Goal: Find specific page/section: Find specific page/section

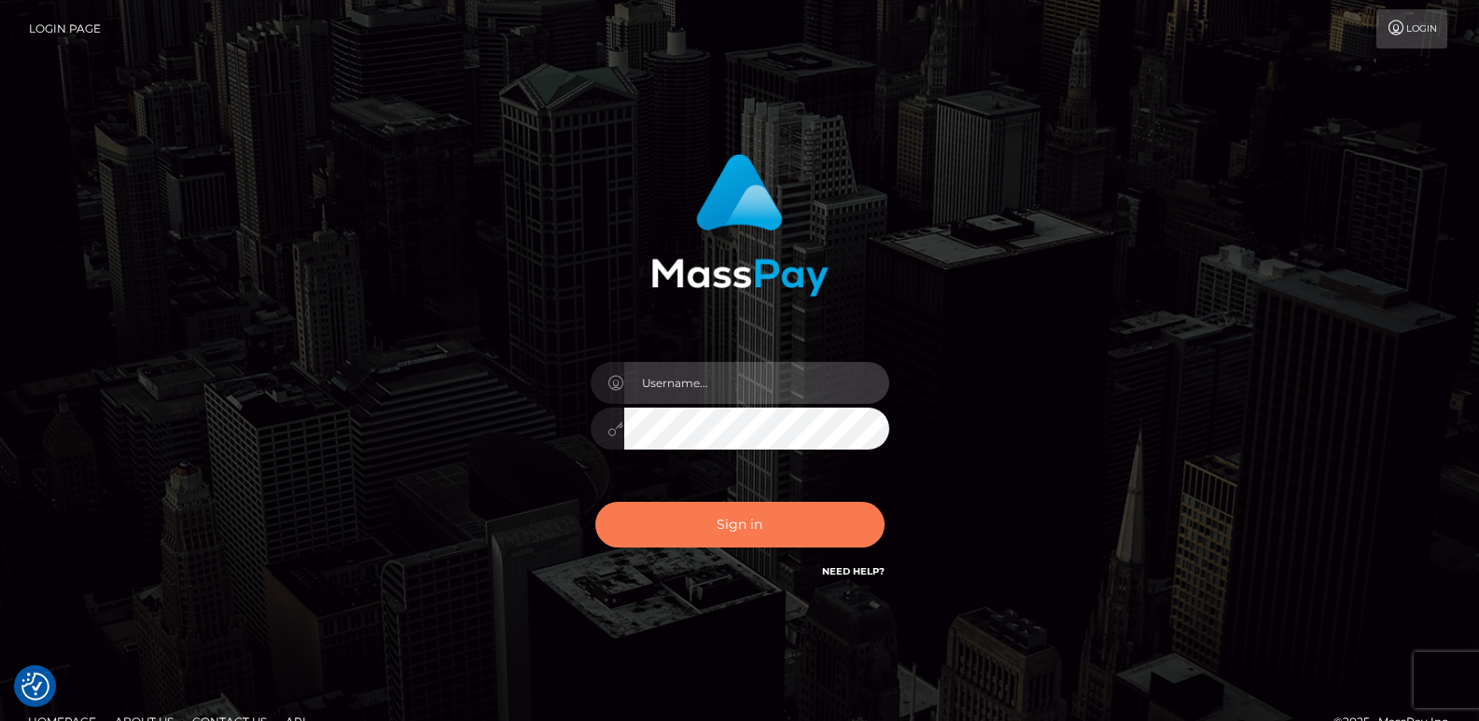
type input "[DOMAIN_NAME]"
click at [684, 514] on button "Sign in" at bounding box center [739, 525] width 289 height 46
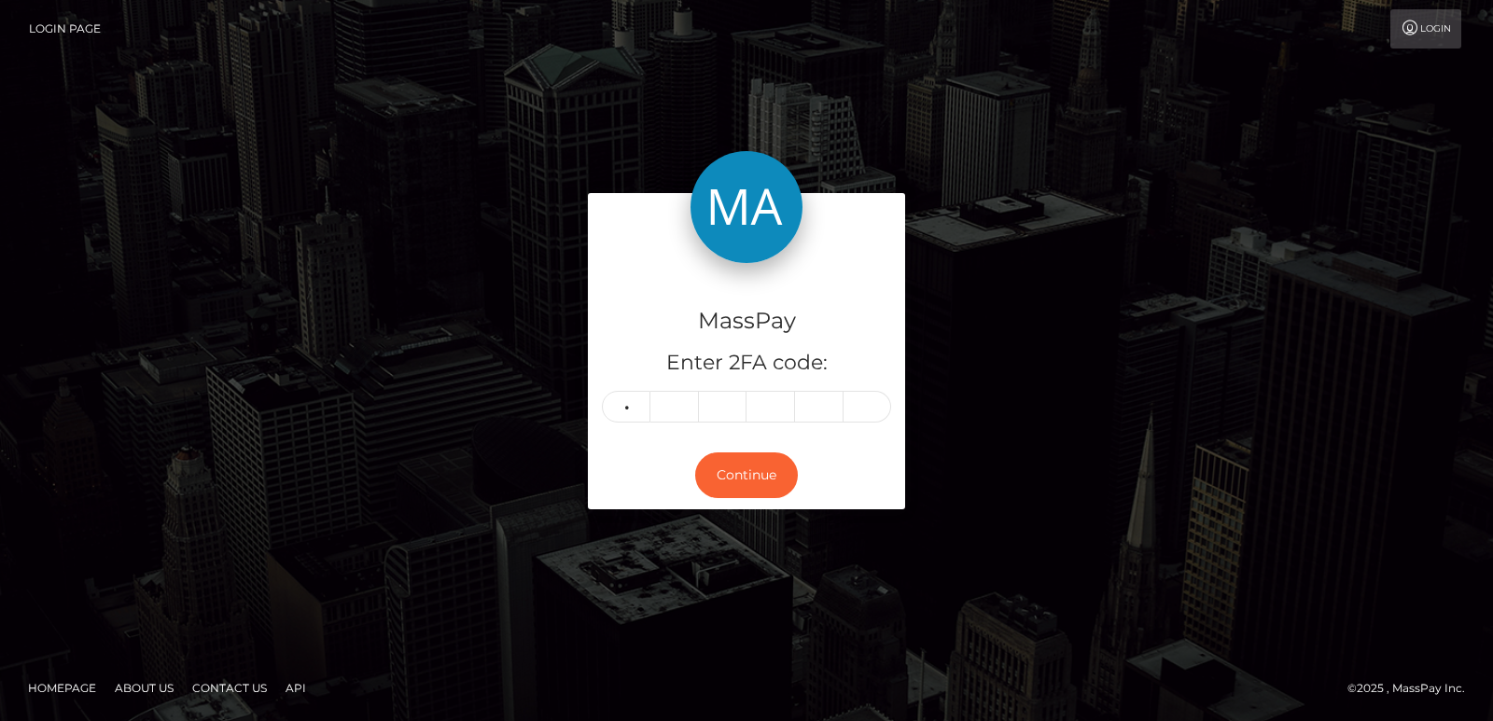
type input "4"
type input "2"
type input "9"
type input "7"
type input "4"
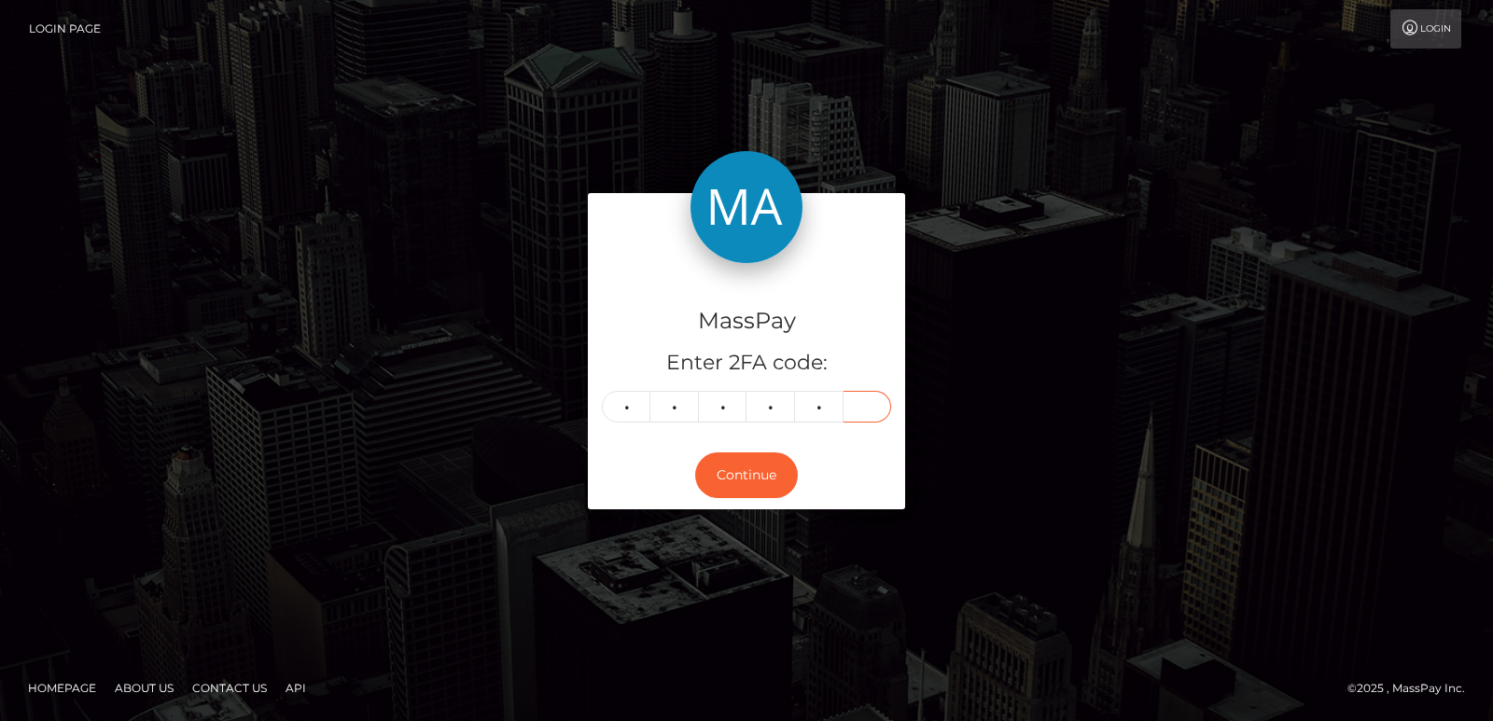
type input "3"
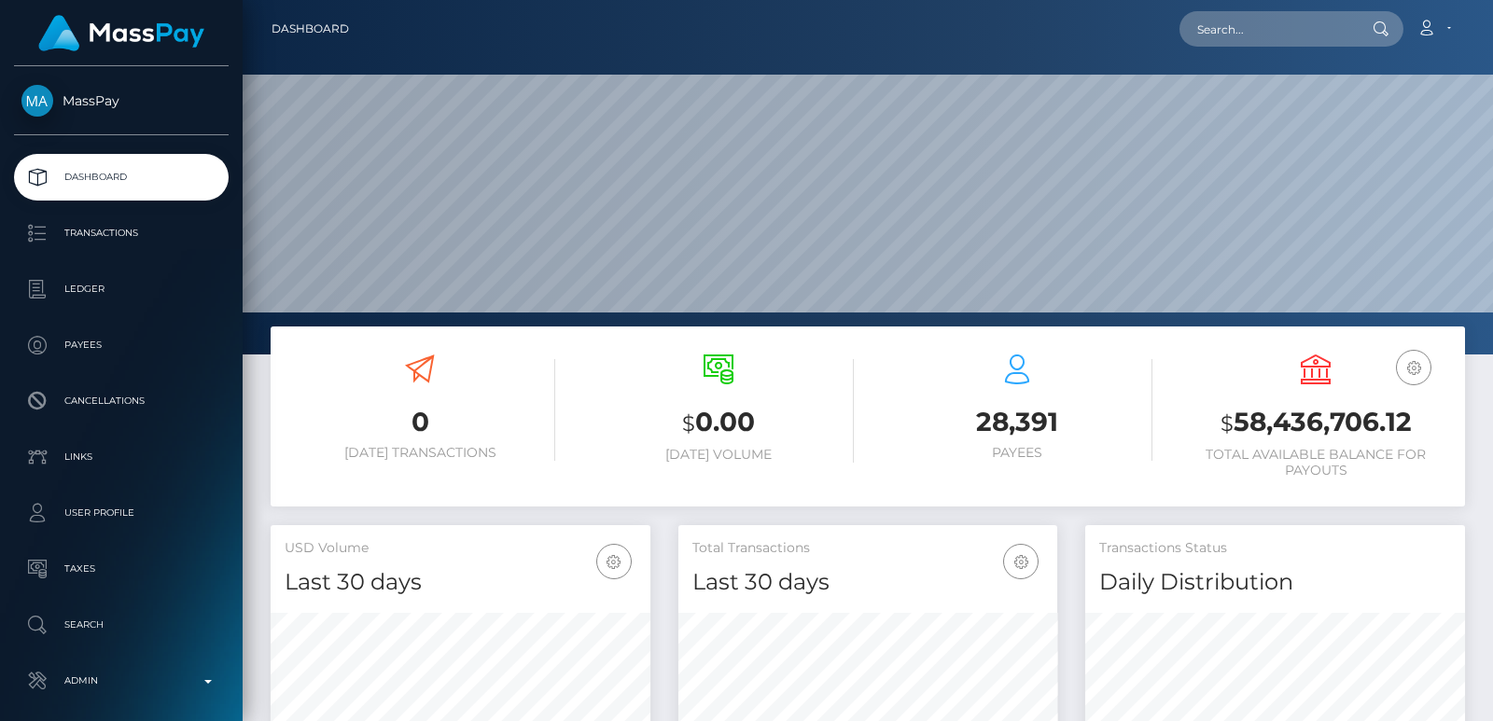
scroll to position [331, 379]
drag, startPoint x: 1161, startPoint y: 29, endPoint x: 1215, endPoint y: 17, distance: 54.5
click at [1215, 17] on div "Loading... Loading... Account Edit Profile Logout" at bounding box center [914, 28] width 1100 height 39
click at [1215, 17] on input "text" at bounding box center [1266, 28] width 175 height 35
paste input "martina.lopez.verdecia@gmail.com"
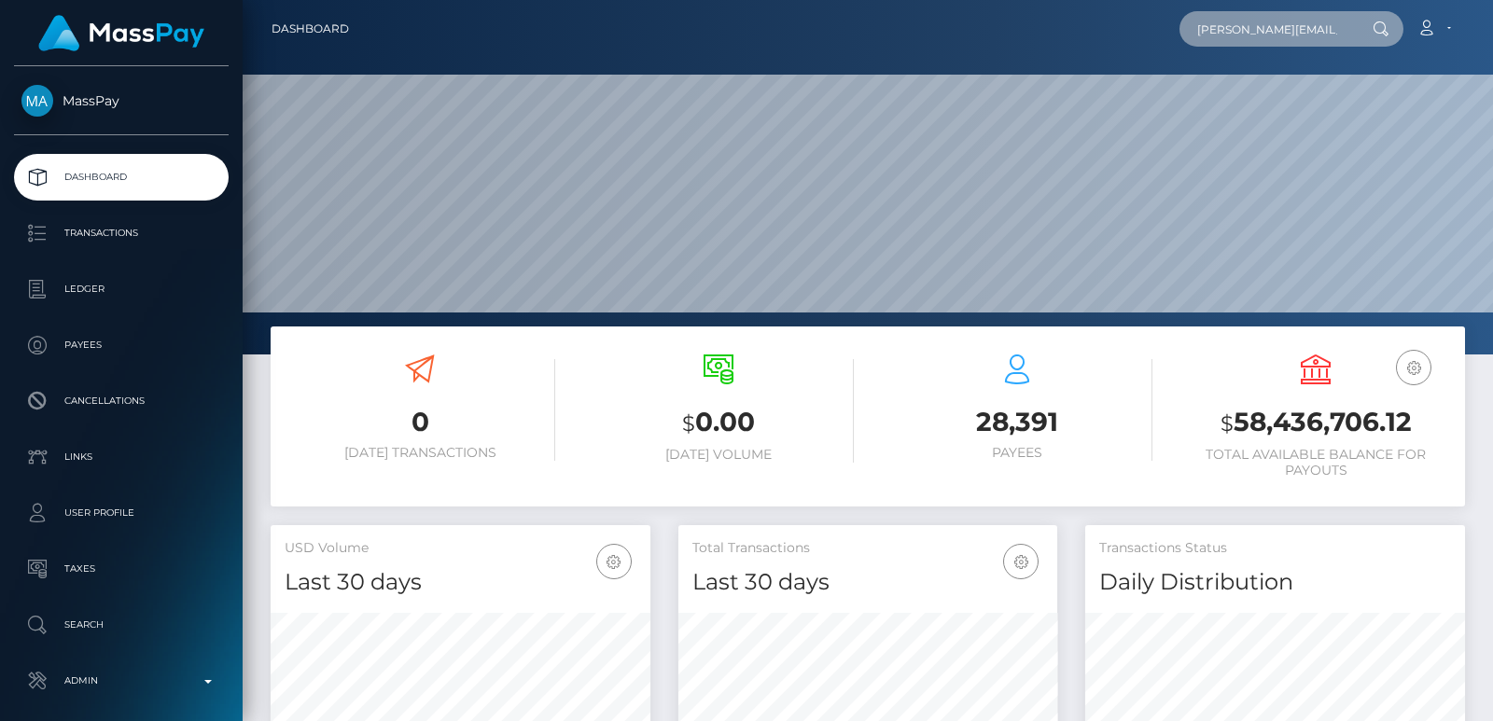
scroll to position [0, 60]
type input "martina.lopez.verdecia@gmail.com"
click at [1227, 24] on input "martina.lopez.verdecia@gmail.com" at bounding box center [1266, 28] width 175 height 35
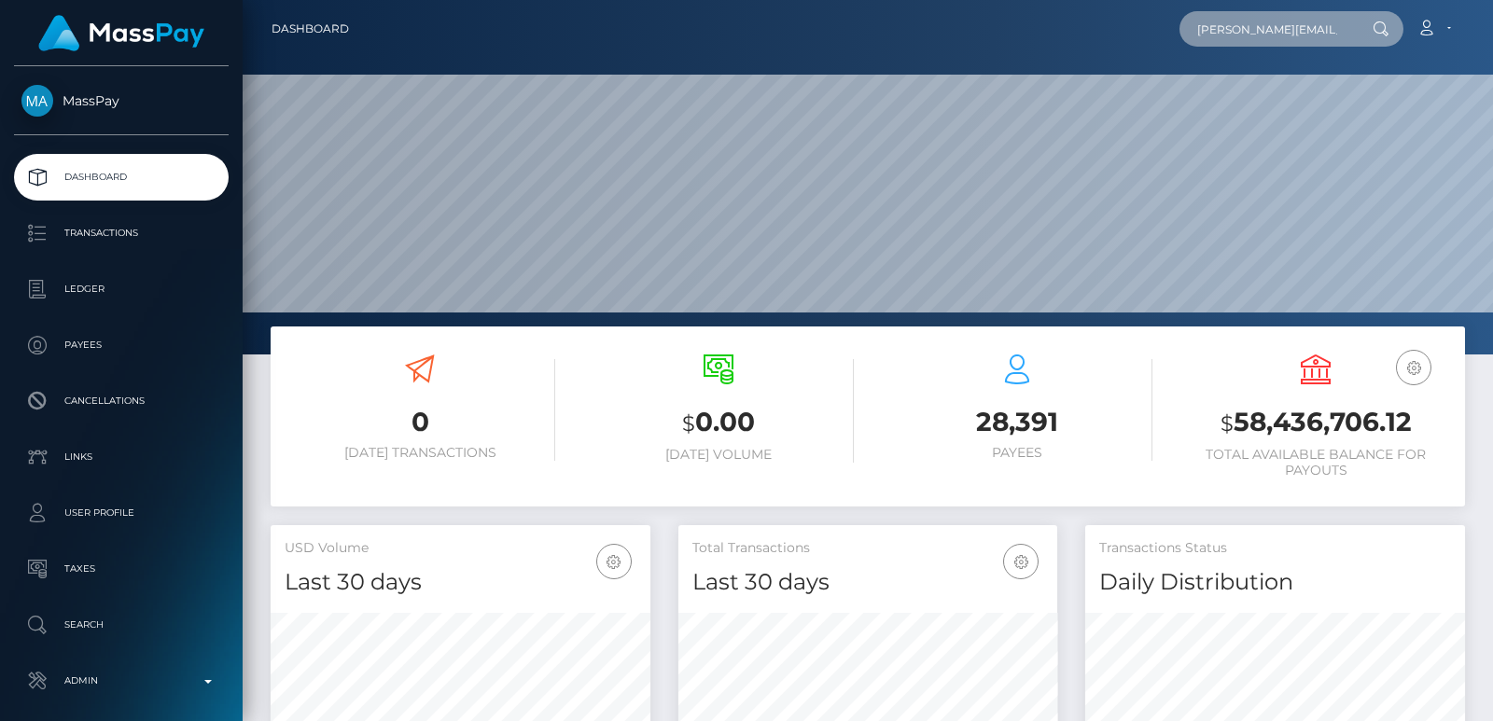
click at [1227, 24] on input "martina.lopez.verdecia@gmail.com" at bounding box center [1266, 28] width 175 height 35
paste input "greekgirl6@web.de"
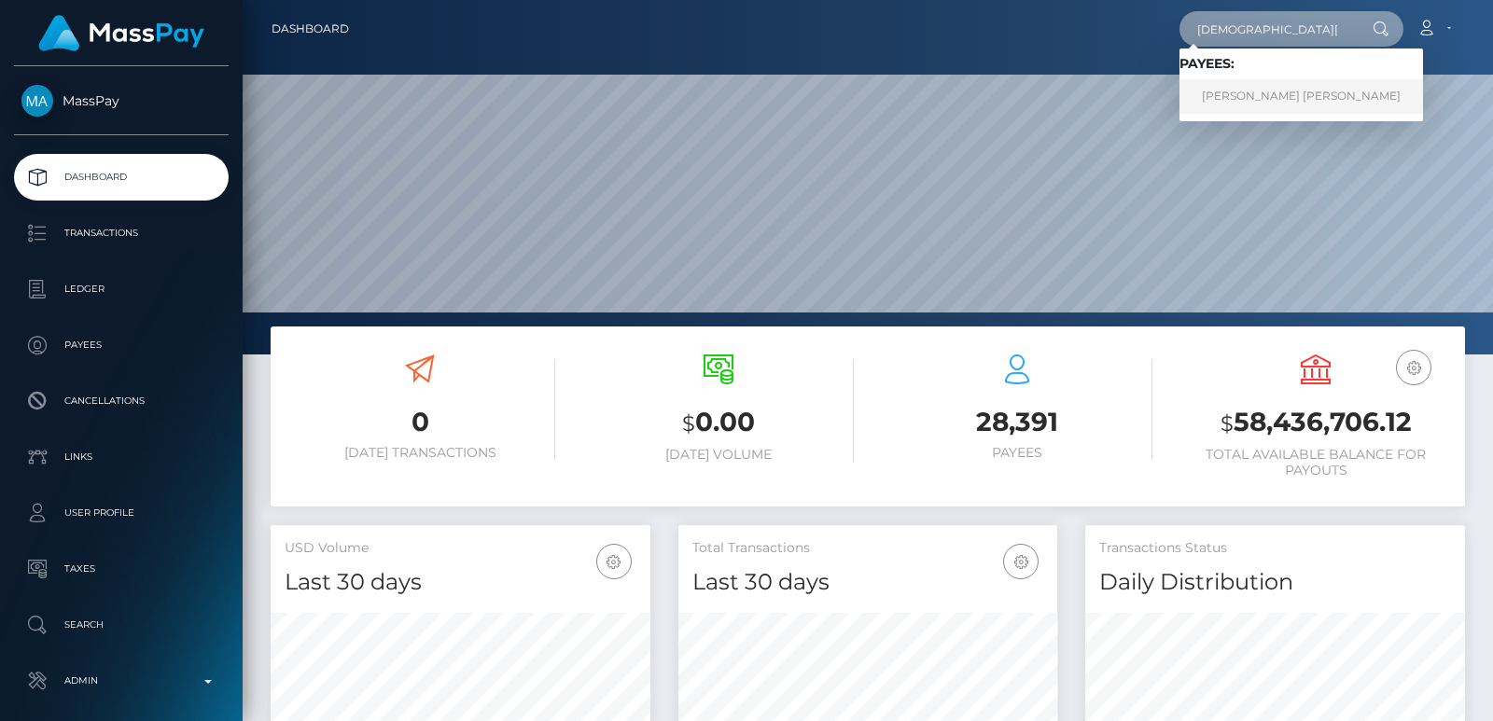
type input "greekgirl6@web.de"
click at [1241, 96] on link "Martina Raphaela Lopez Verdecia" at bounding box center [1300, 96] width 243 height 35
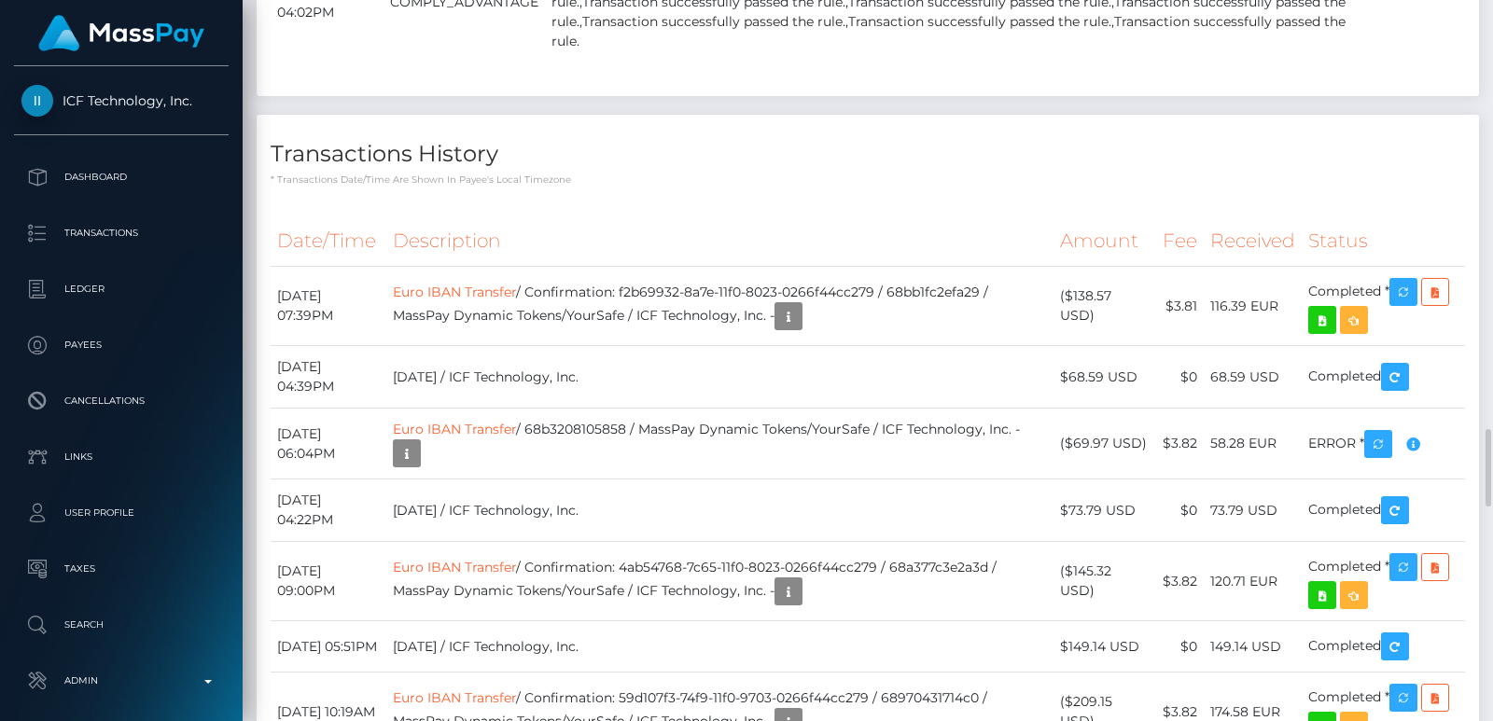
scroll to position [3582, 0]
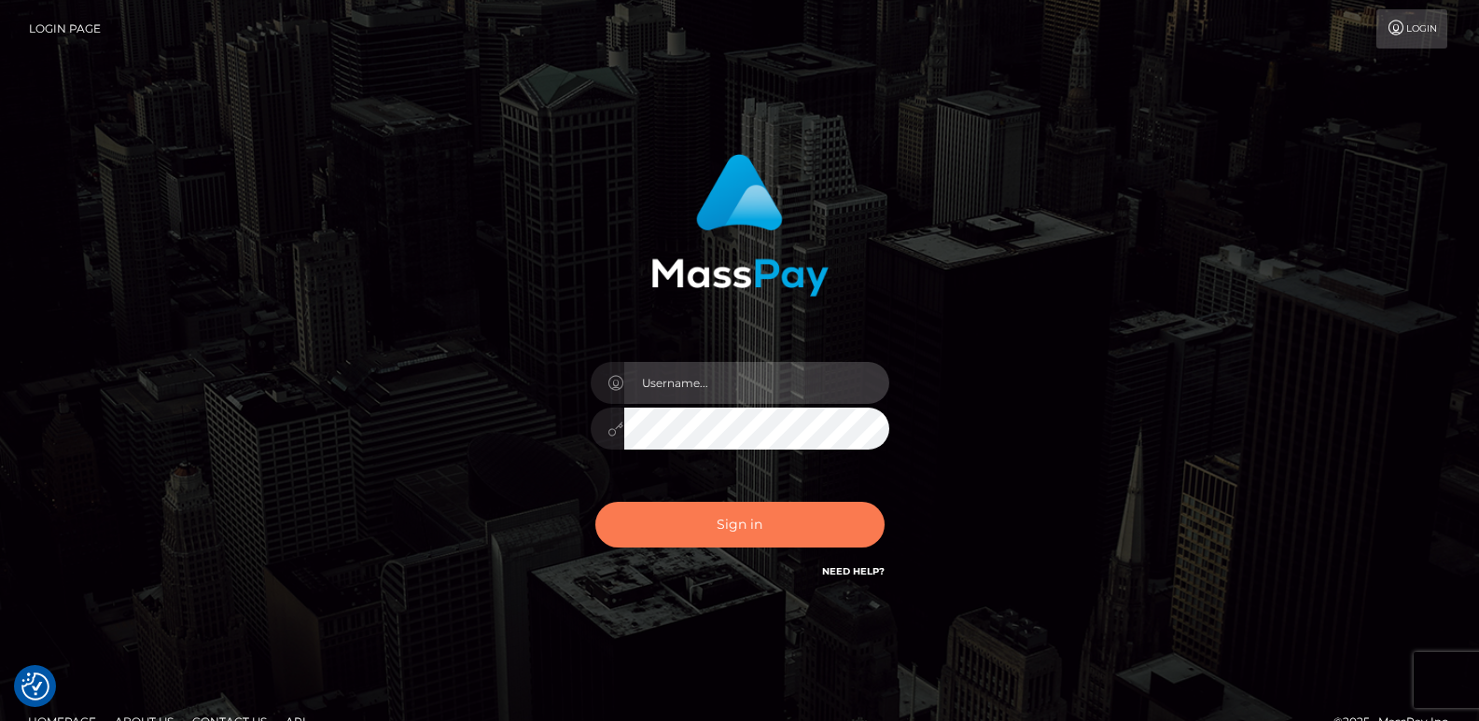
type input "ts2.es"
click at [674, 517] on button "Sign in" at bounding box center [739, 525] width 289 height 46
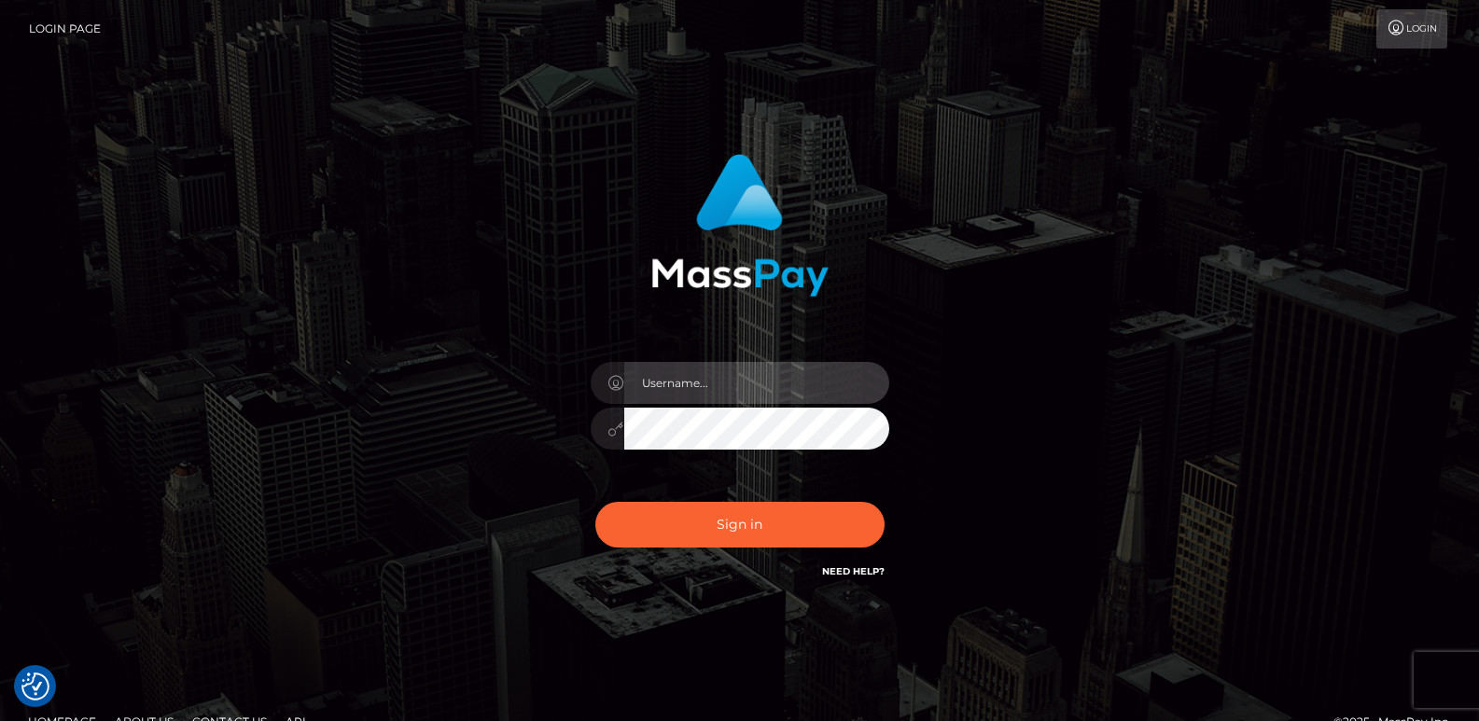
type input "[DOMAIN_NAME]"
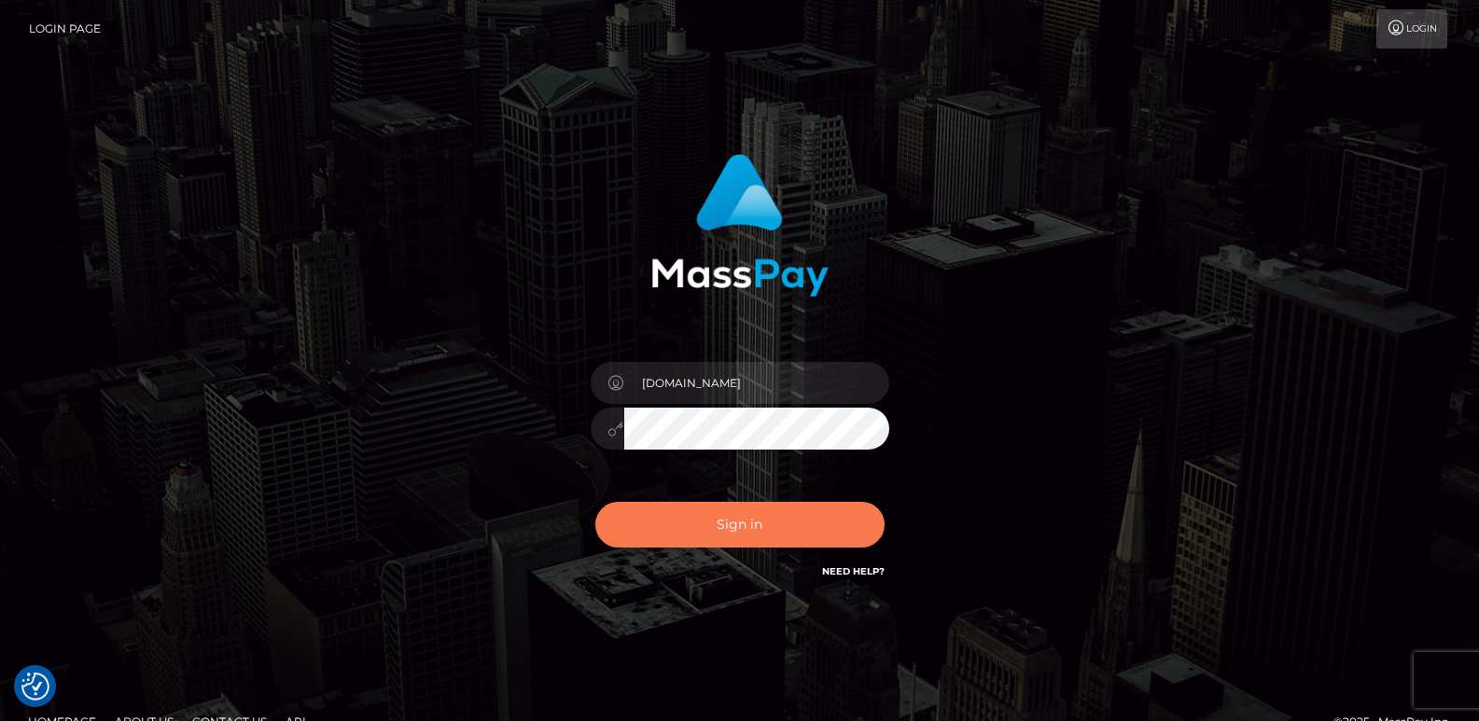
click at [674, 517] on button "Sign in" at bounding box center [739, 525] width 289 height 46
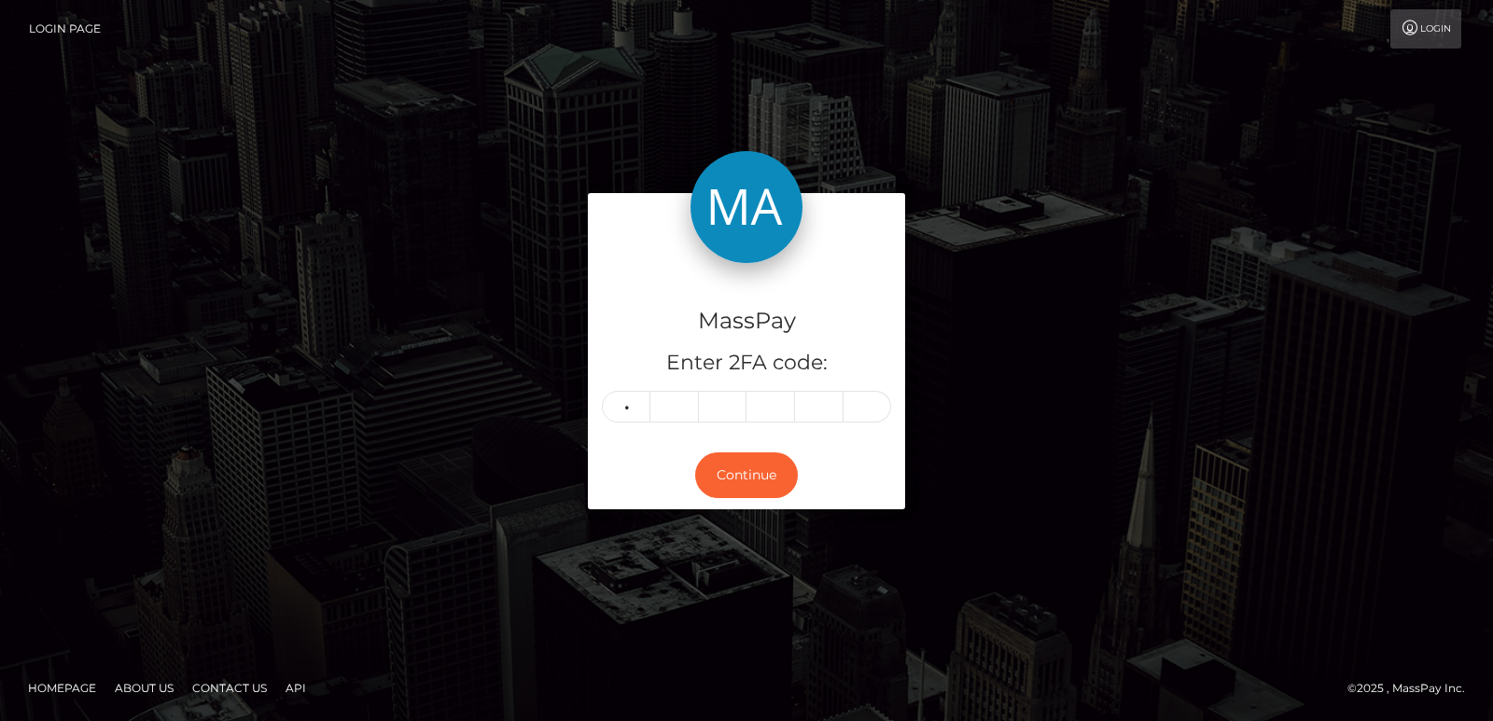
type input "5"
type input "8"
type input "1"
type input "6"
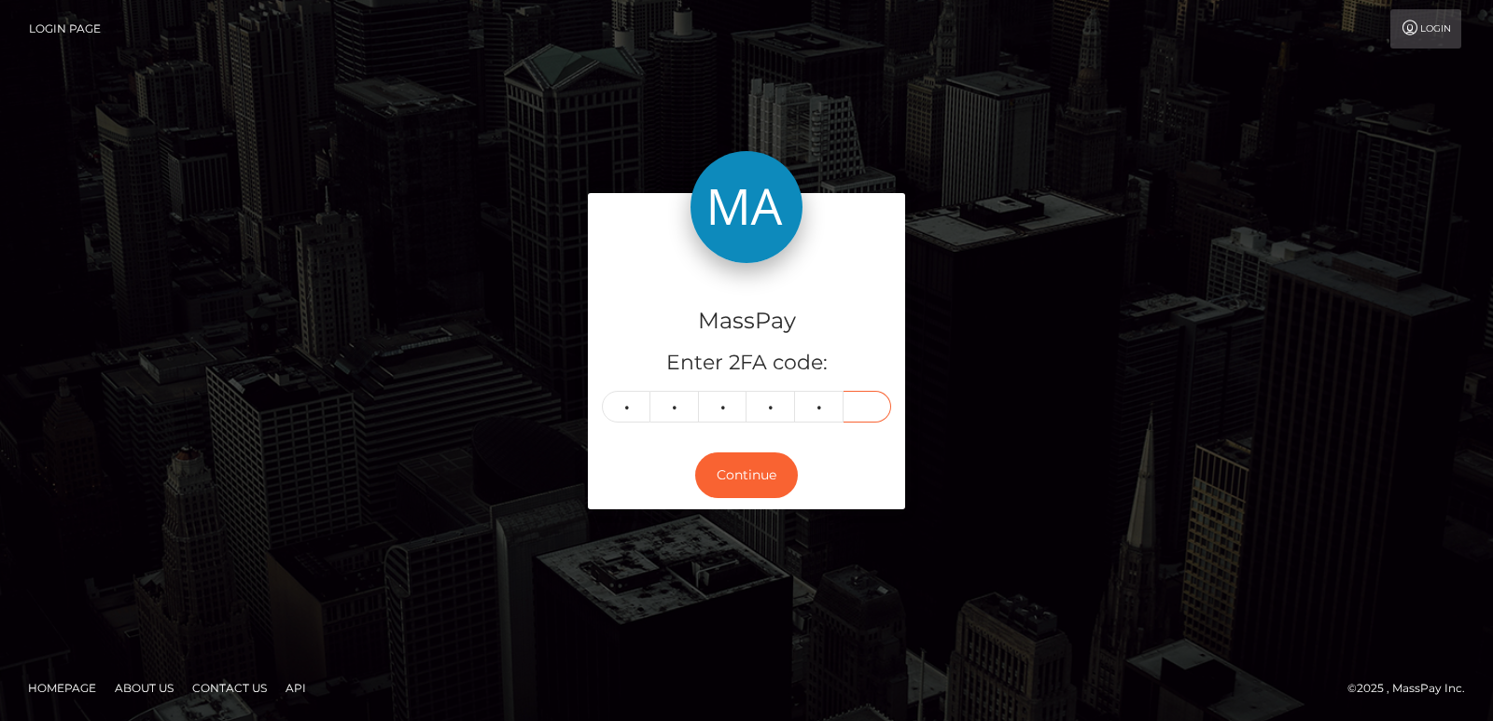
type input "9"
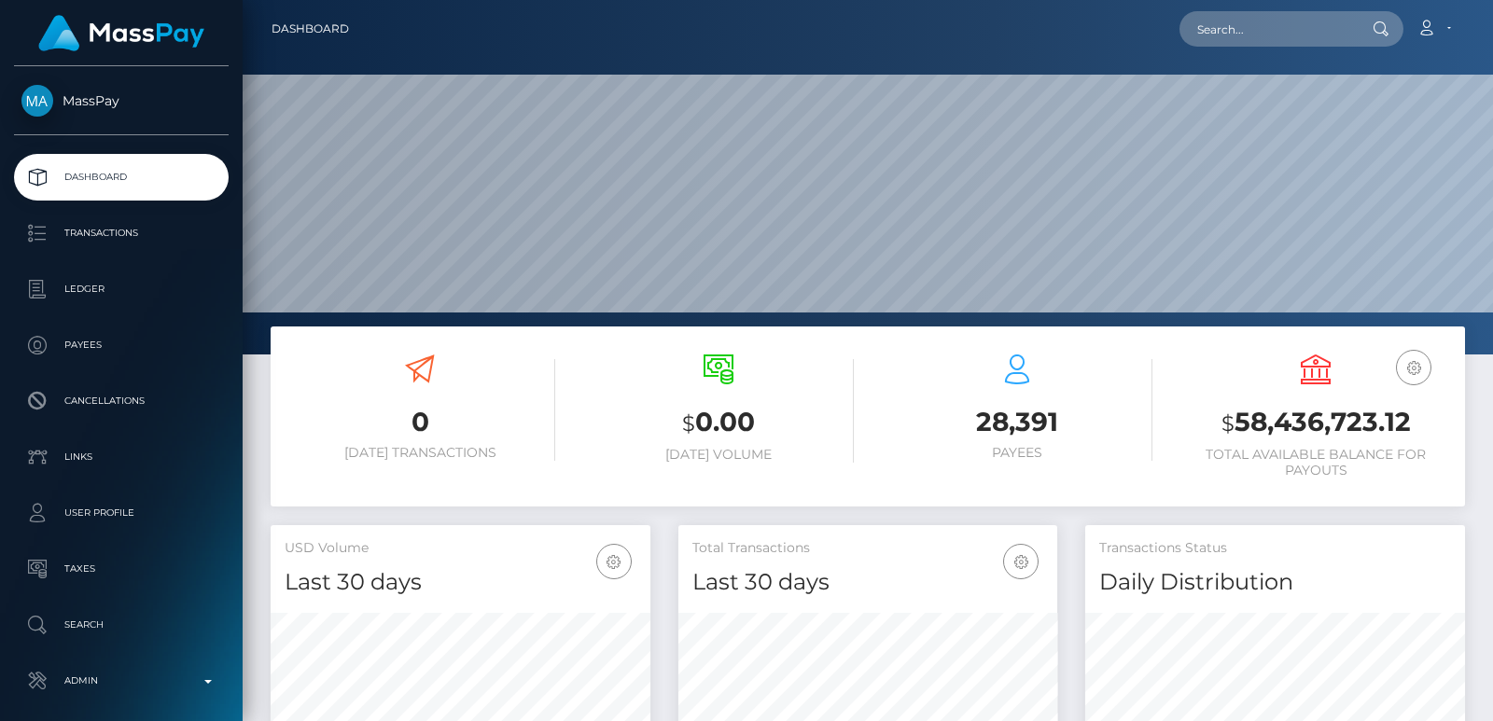
scroll to position [331, 379]
click at [1238, 21] on input "text" at bounding box center [1266, 28] width 175 height 35
paste input "yhumiemoral@gmail.com"
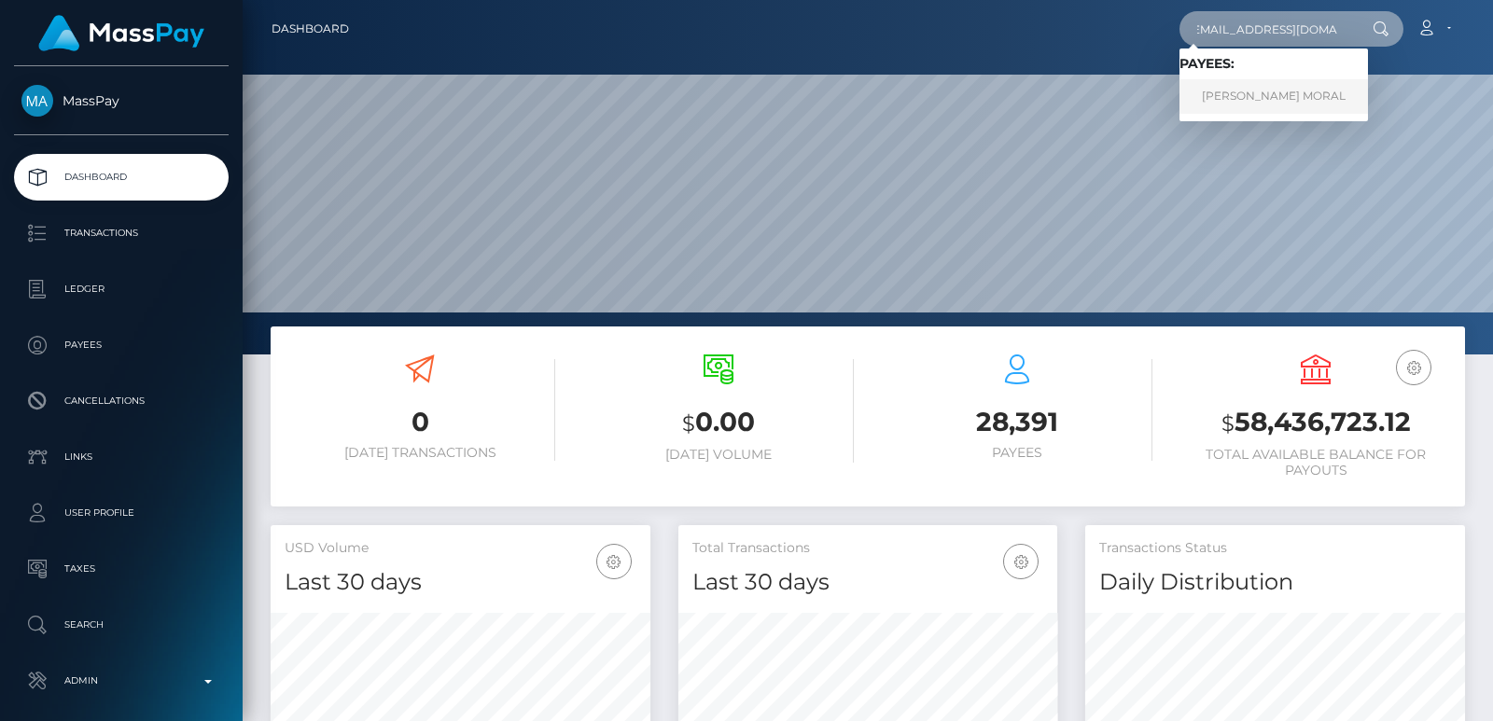
type input "yhumiemoral@gmail.com"
click at [1248, 88] on link "JERRYSON GAYONA MORAL" at bounding box center [1273, 96] width 188 height 35
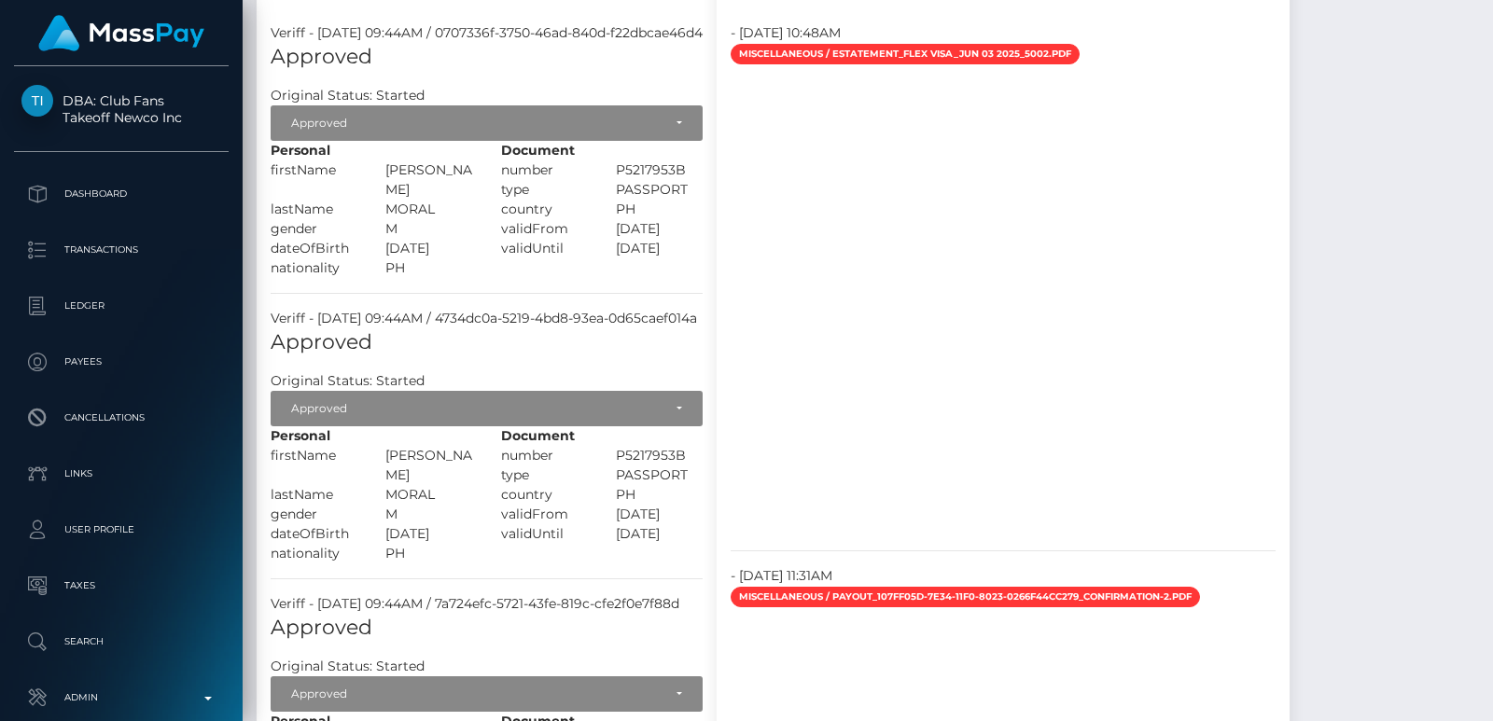
scroll to position [1689, 0]
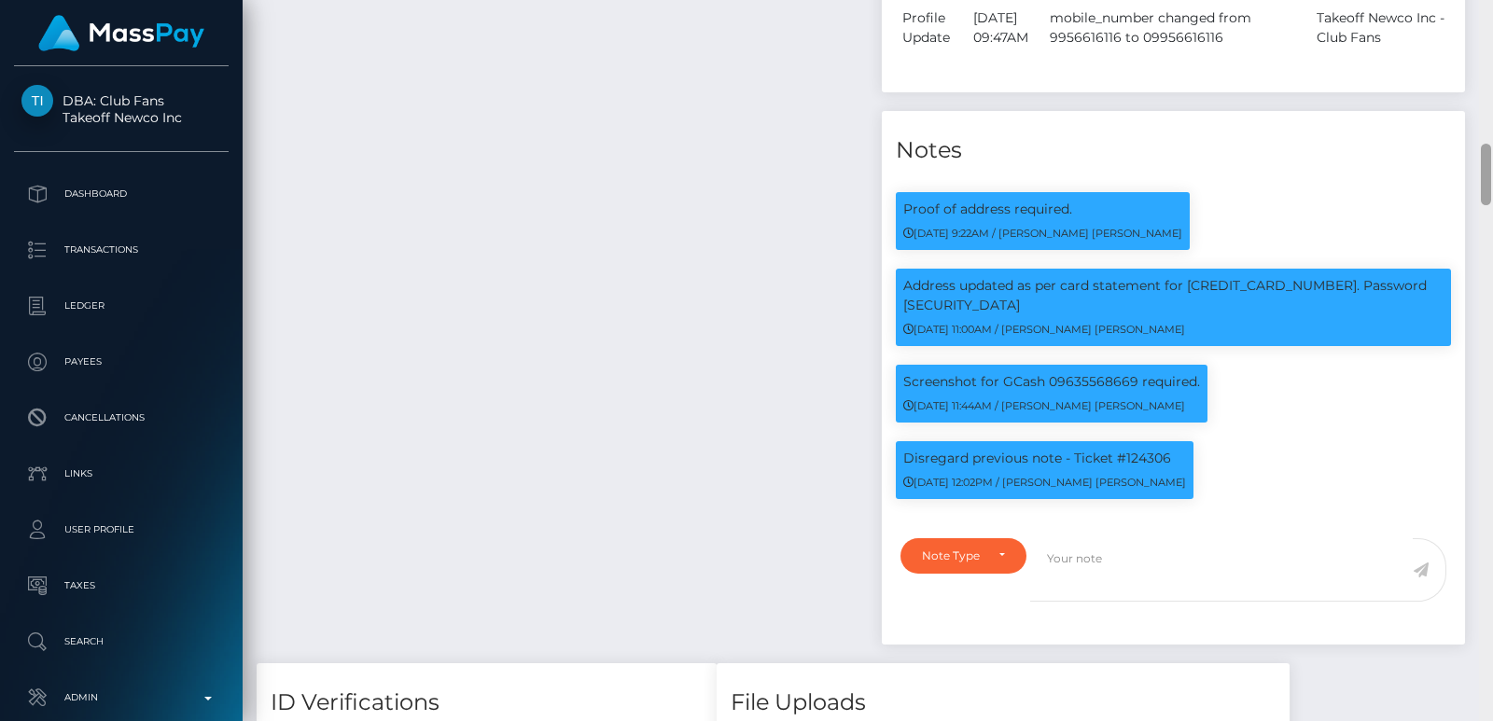
click at [1486, 105] on div at bounding box center [1486, 360] width 14 height 721
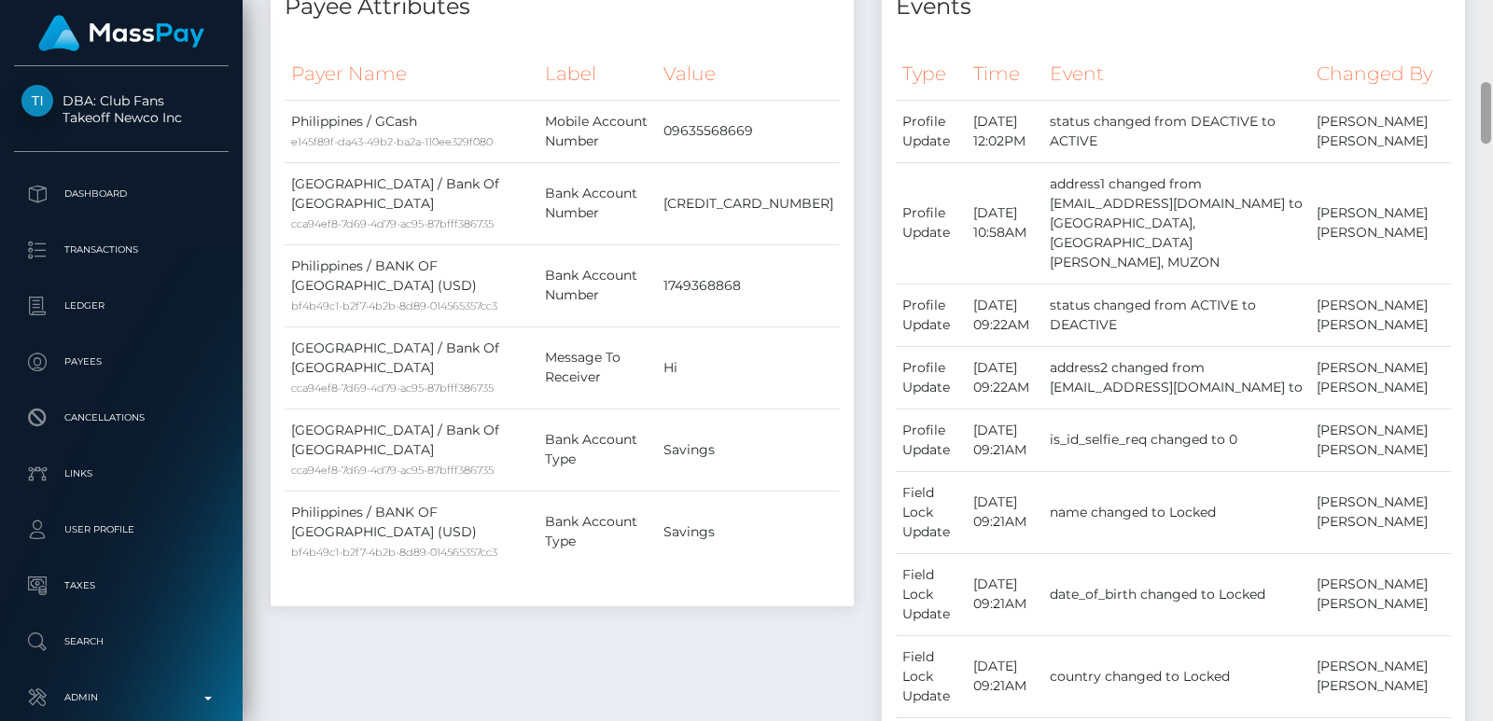
click at [1487, 53] on div at bounding box center [1486, 360] width 14 height 721
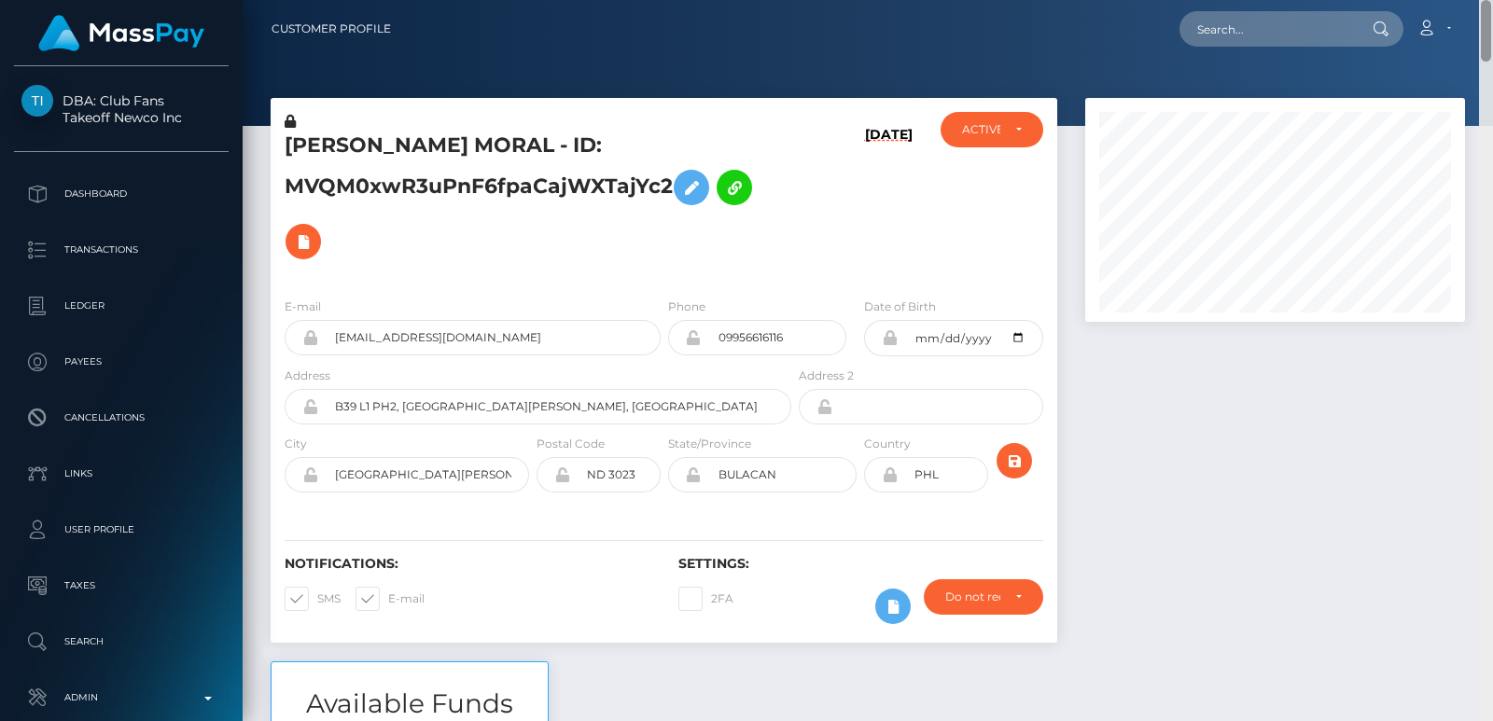
click at [1485, 9] on div "Customer Profile Loading... Loading..." at bounding box center [868, 360] width 1250 height 721
click at [1240, 22] on input "text" at bounding box center [1266, 28] width 175 height 35
paste input "[EMAIL_ADDRESS][DOMAIN_NAME]"
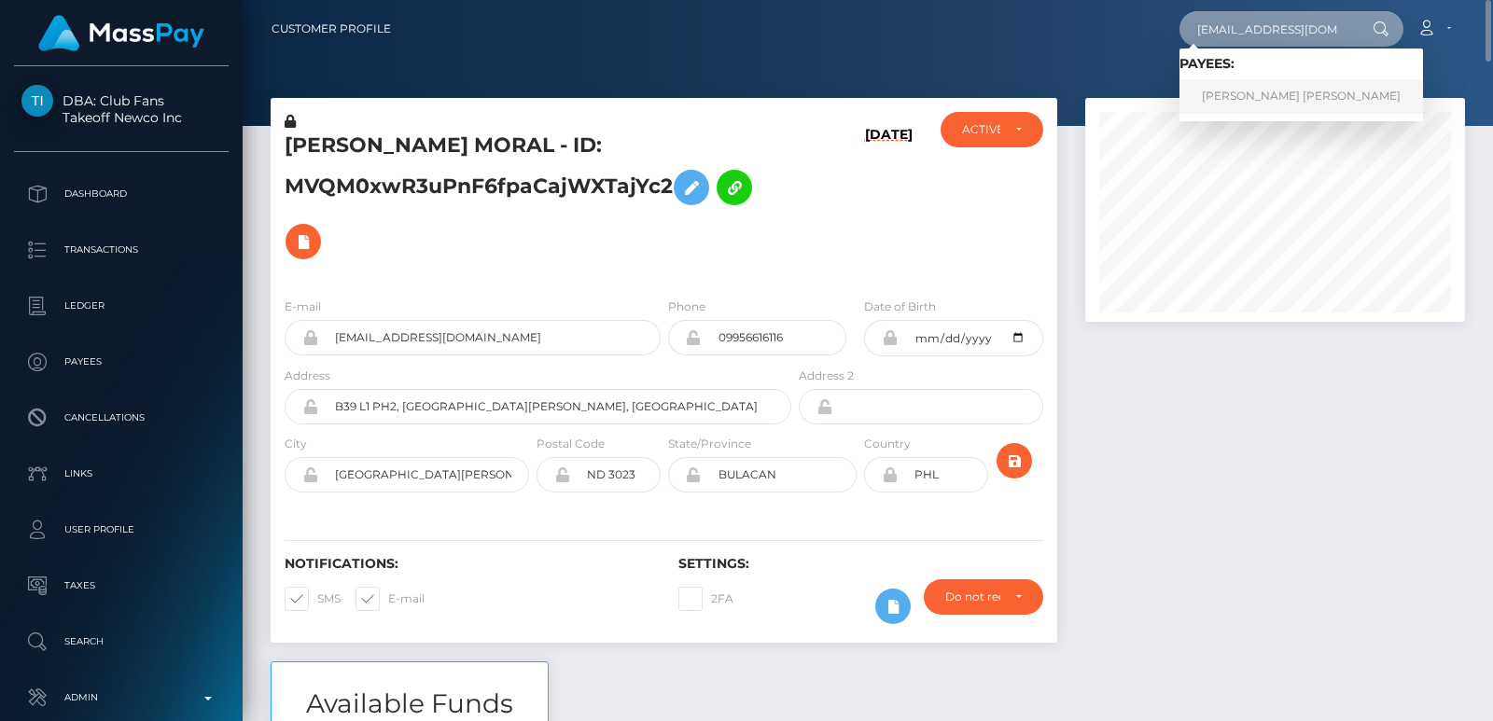
type input "[EMAIL_ADDRESS][DOMAIN_NAME]"
click at [1211, 101] on link "AIMEE JASMINE WHITTICASE" at bounding box center [1300, 96] width 243 height 35
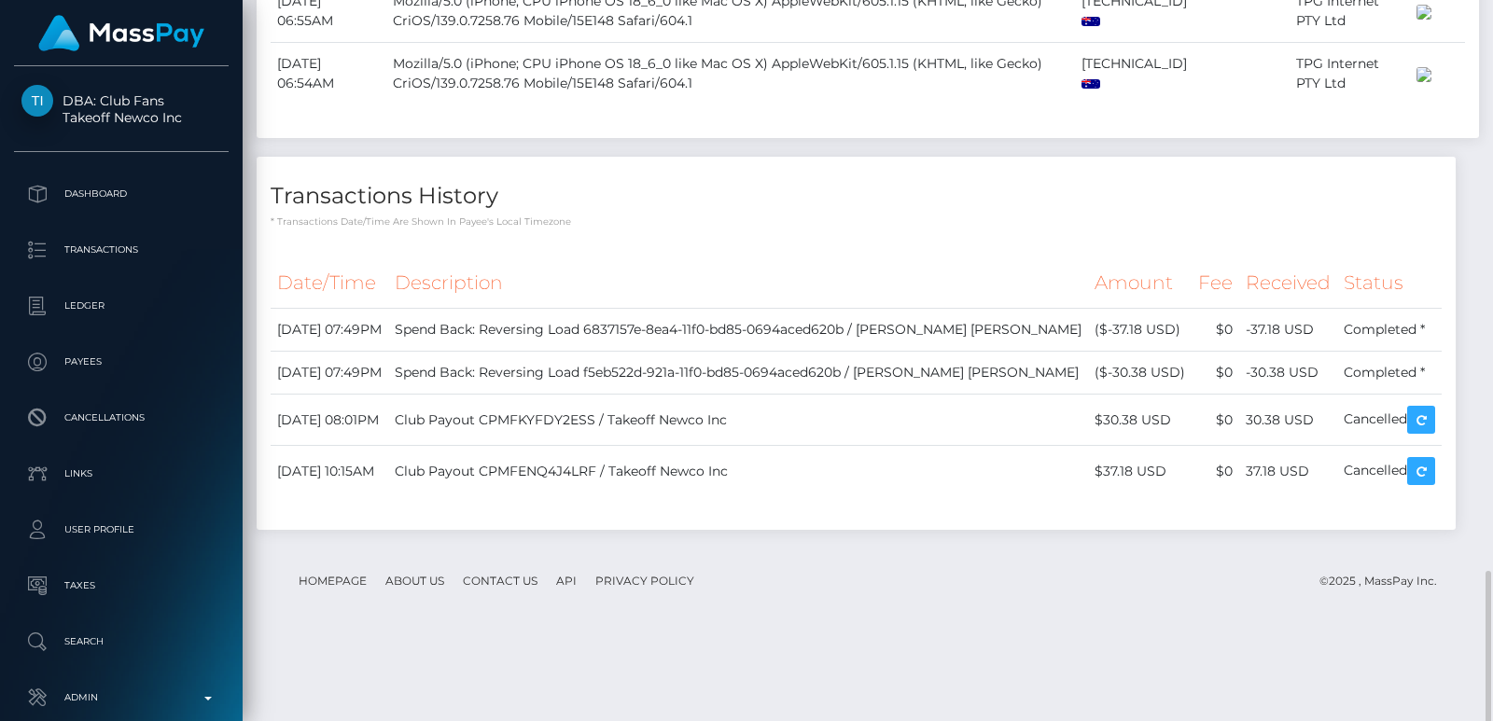
scroll to position [2440, 0]
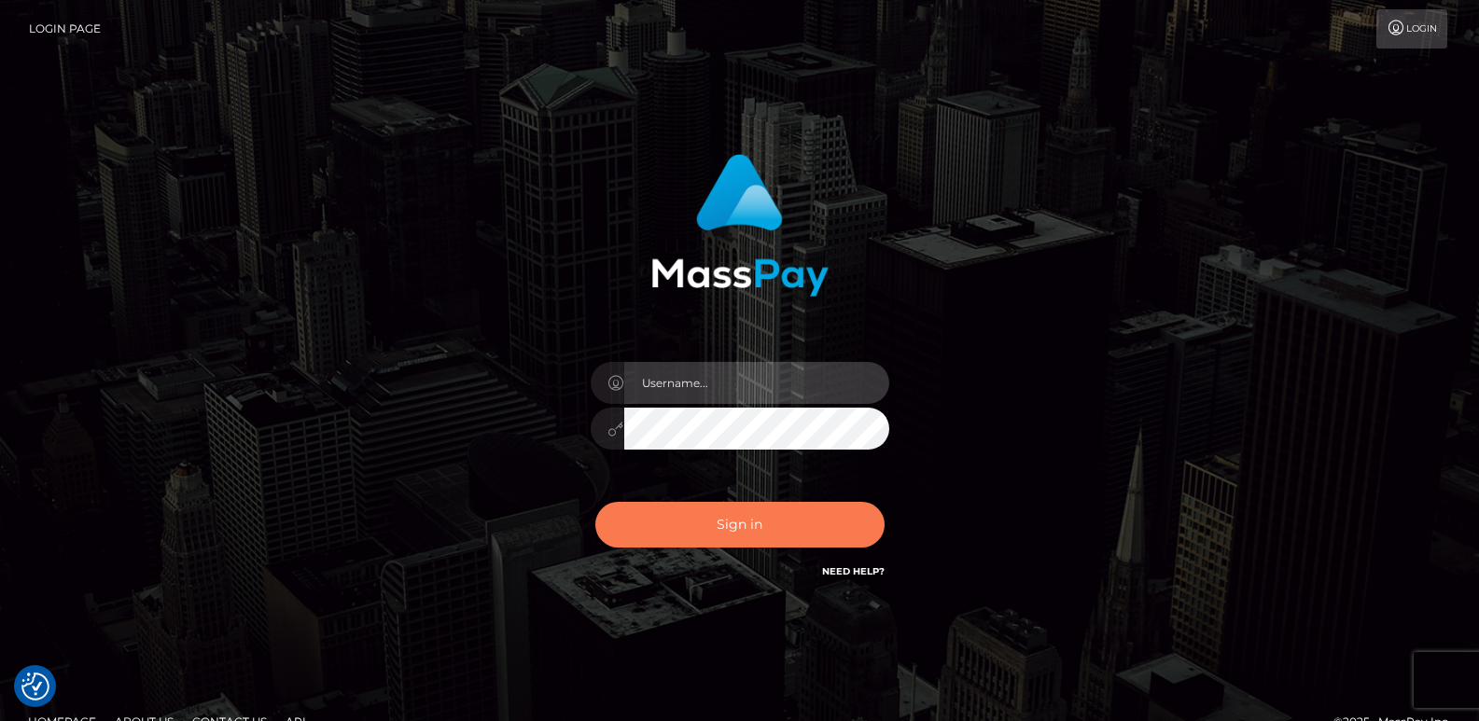
type input "ts2.es"
click at [691, 508] on button "Sign in" at bounding box center [739, 525] width 289 height 46
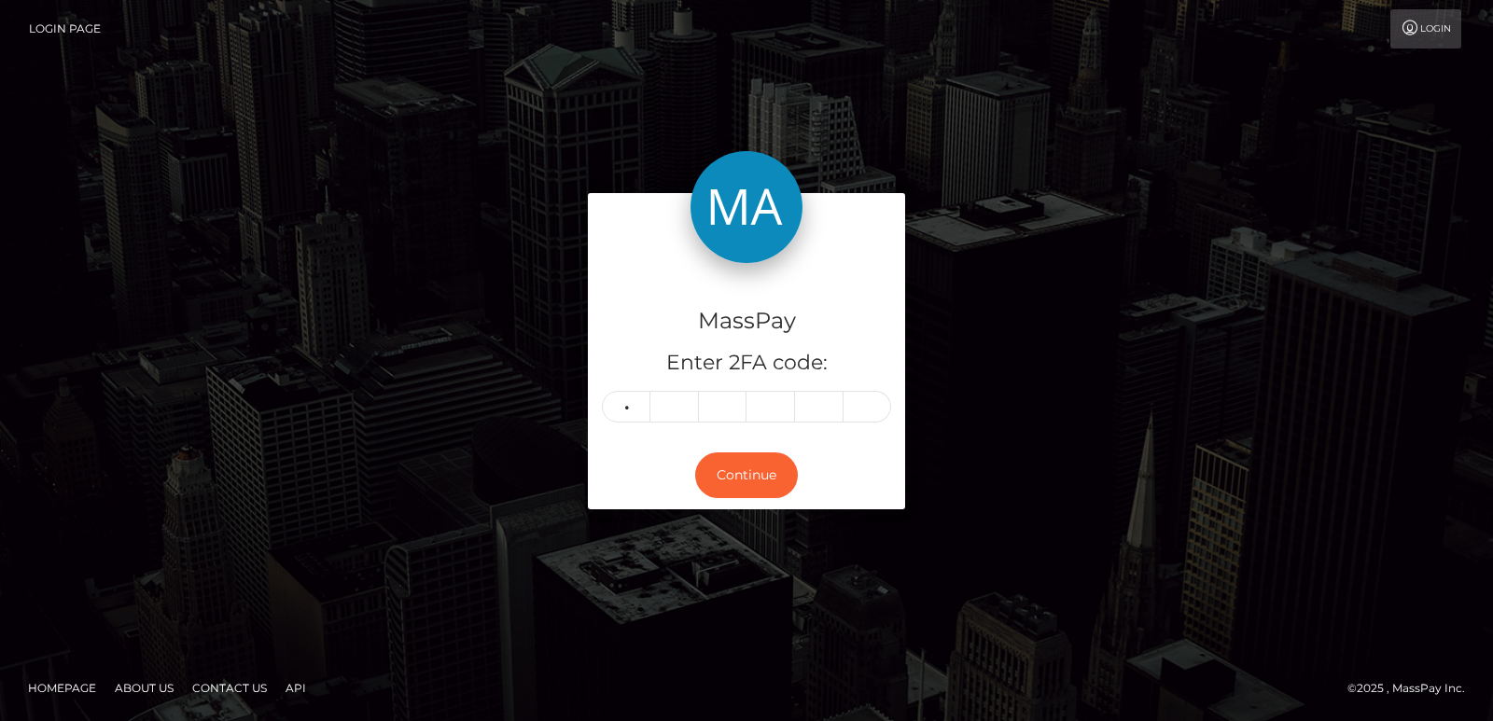
type input "7"
type input "2"
type input "7"
type input "2"
type input "4"
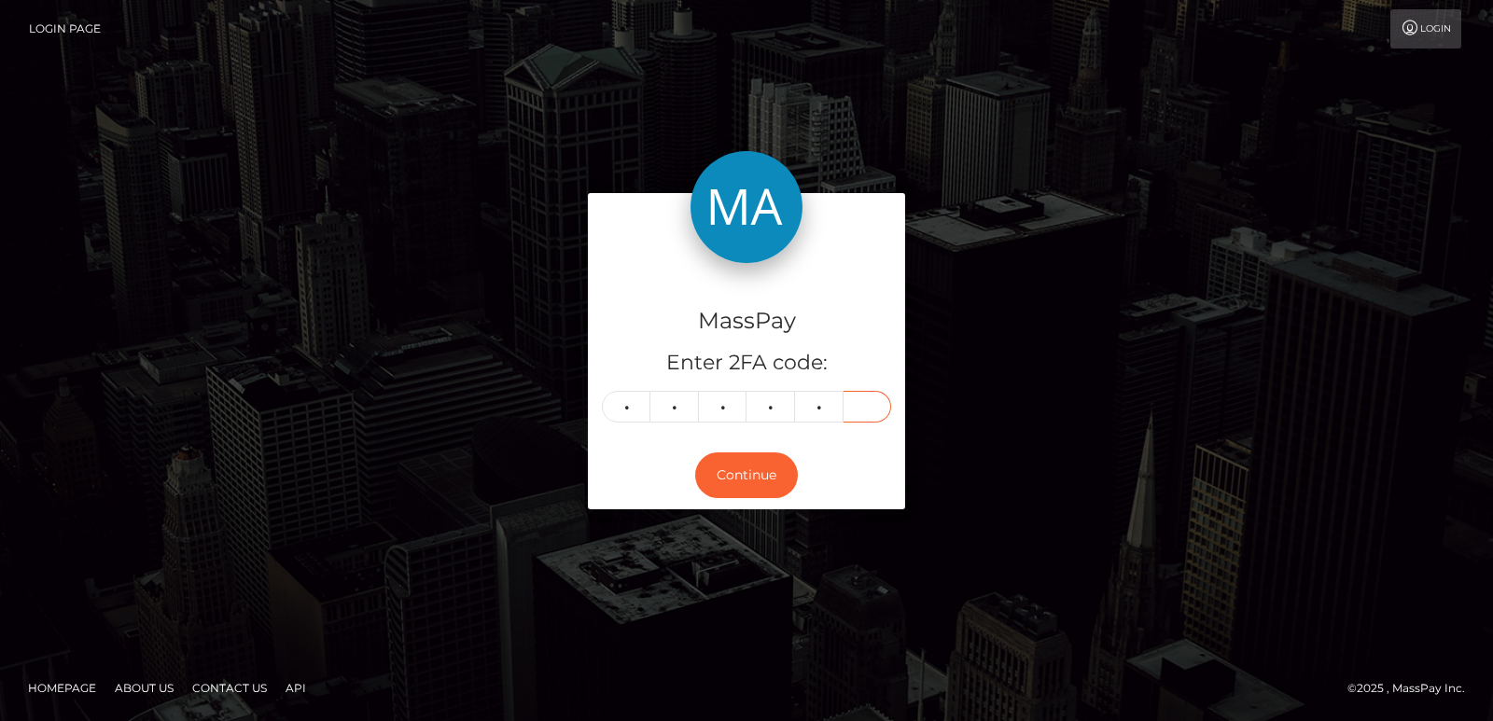
type input "7"
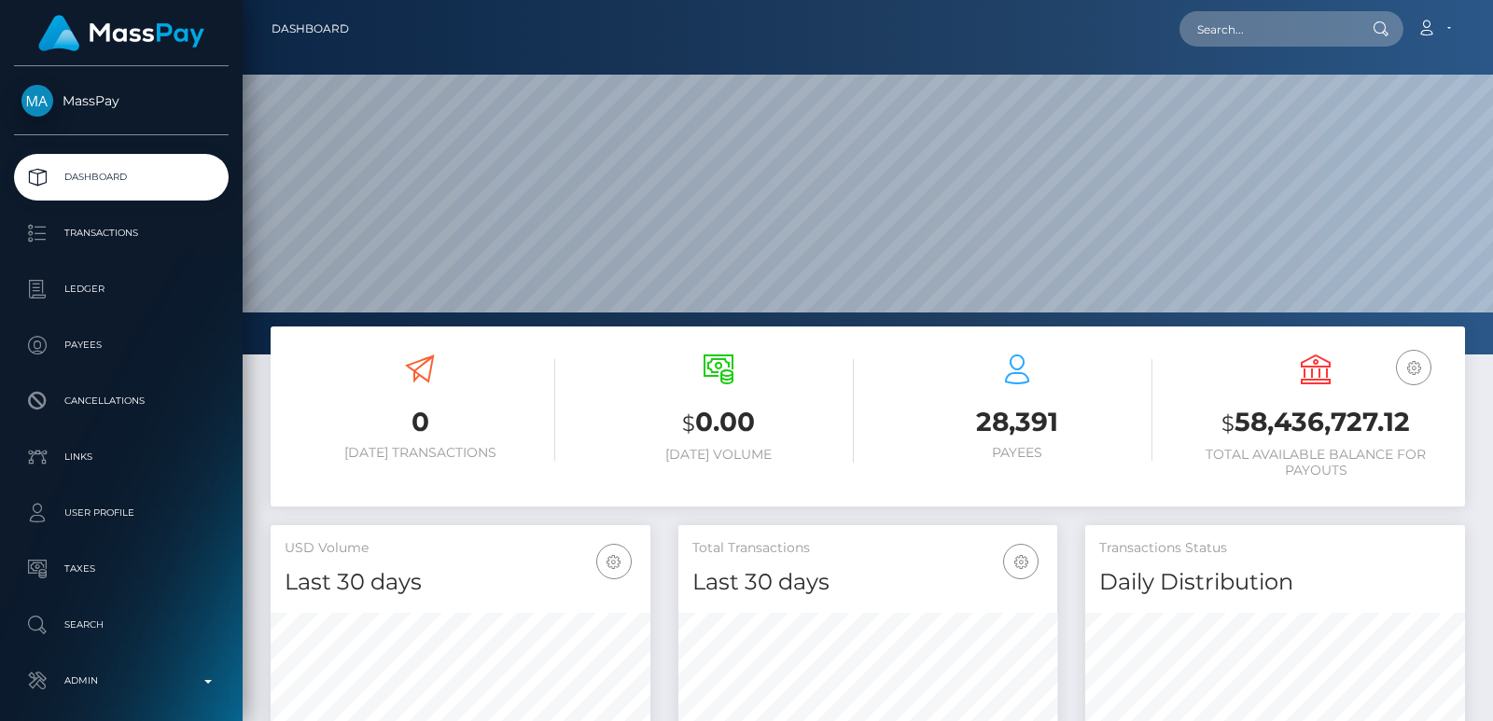
scroll to position [331, 379]
click at [1243, 32] on input "text" at bounding box center [1266, 28] width 175 height 35
paste input "[EMAIL_ADDRESS][DOMAIN_NAME]"
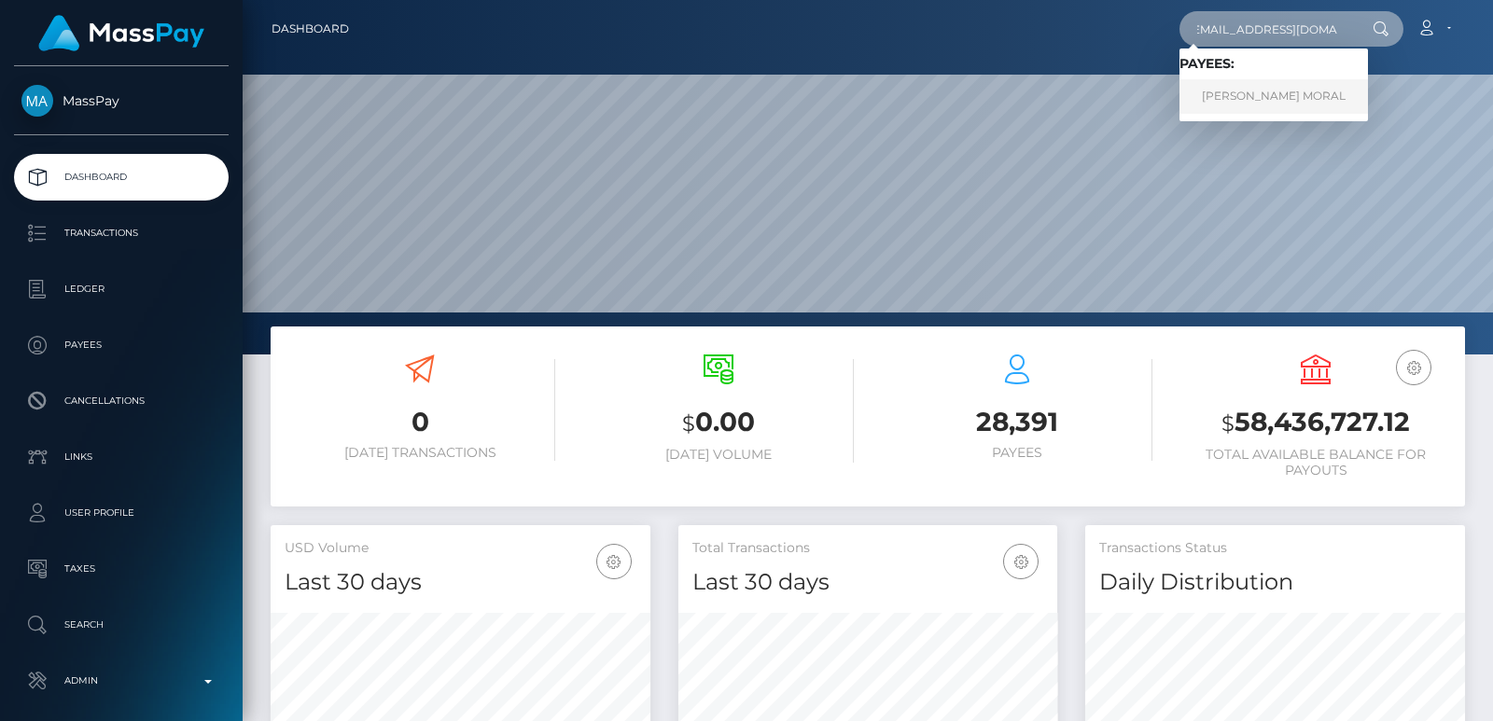
type input "[EMAIL_ADDRESS][DOMAIN_NAME]"
click at [1264, 90] on link "JERRYSON GAYONA MORAL" at bounding box center [1273, 96] width 188 height 35
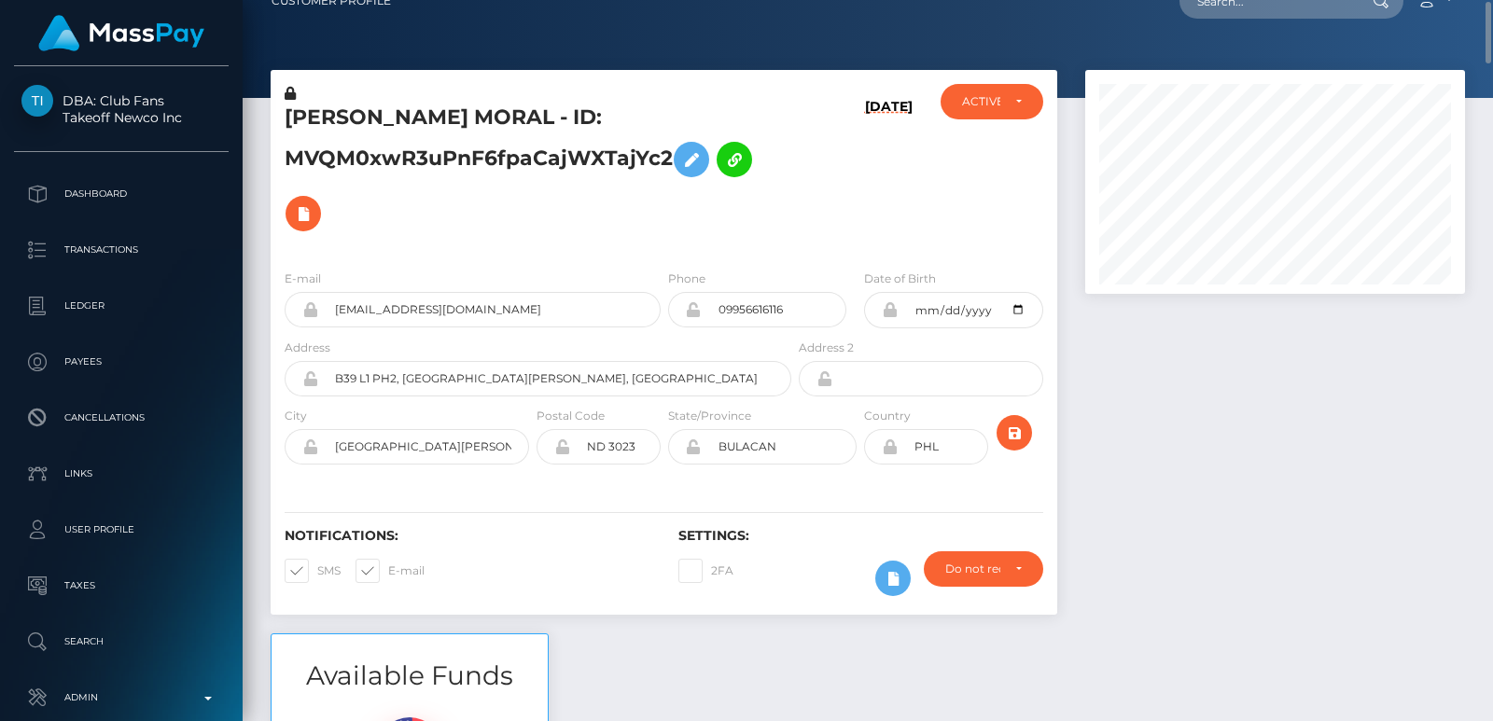
scroll to position [2410, 0]
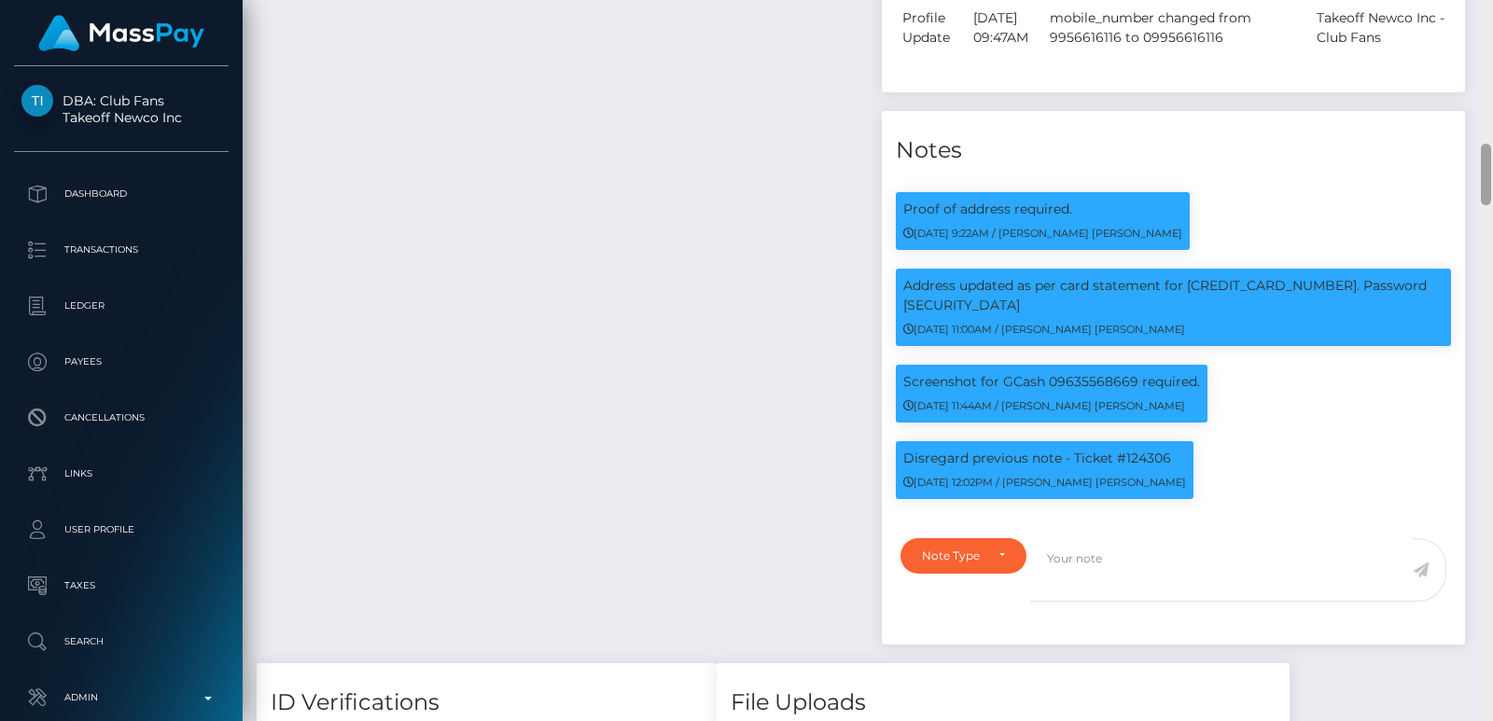
click at [1491, 170] on div at bounding box center [1486, 360] width 14 height 721
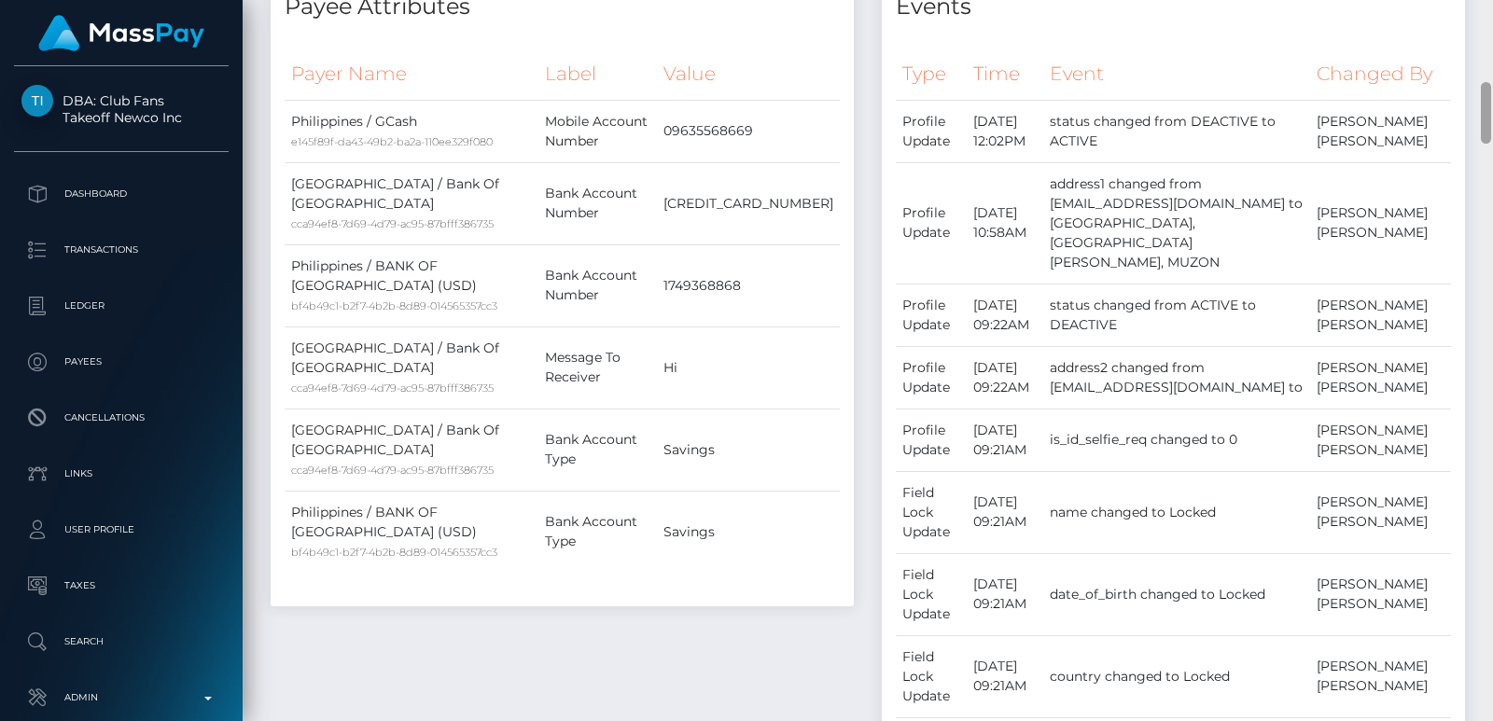
click at [1484, 101] on div at bounding box center [1486, 360] width 14 height 721
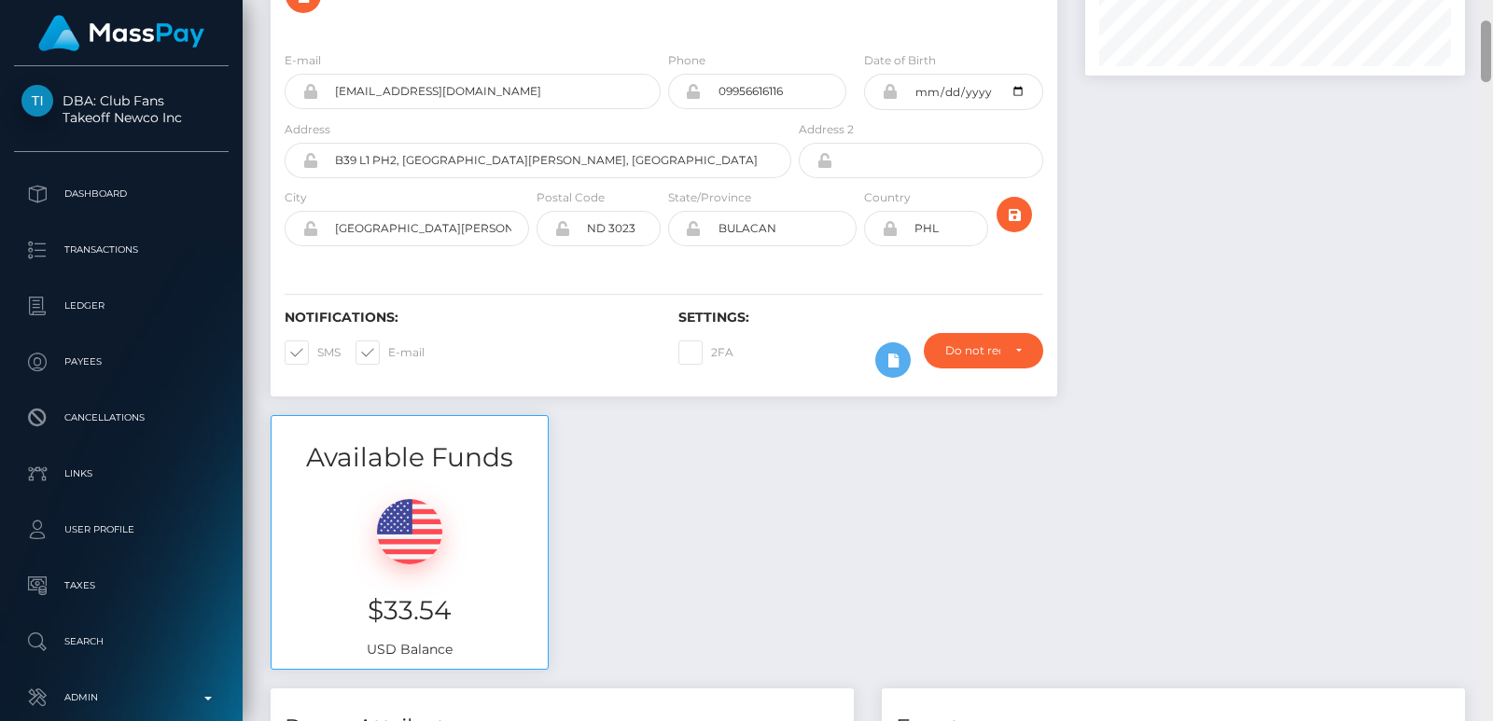
click at [1491, 28] on div at bounding box center [1486, 360] width 14 height 721
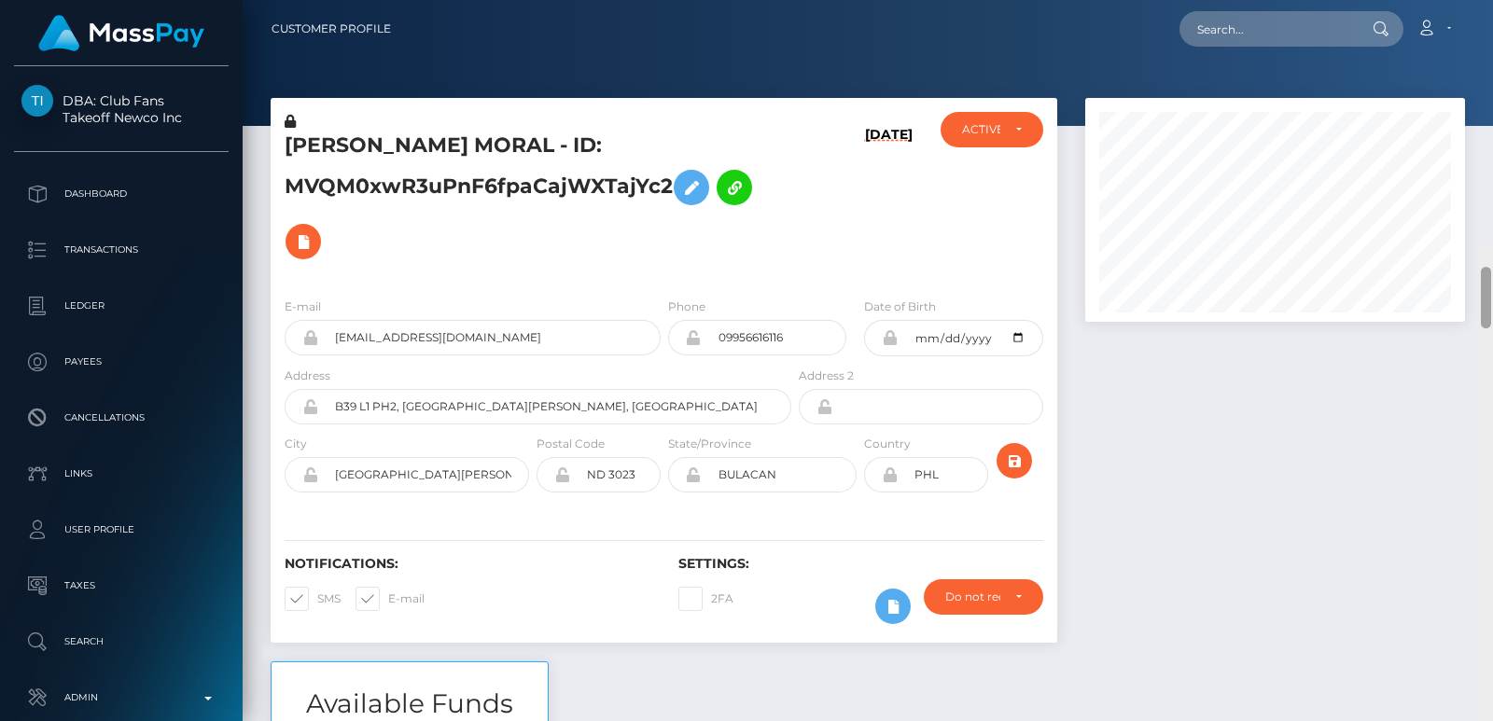
click at [1484, 6] on div "Customer Profile Loading... Loading..." at bounding box center [868, 360] width 1250 height 721
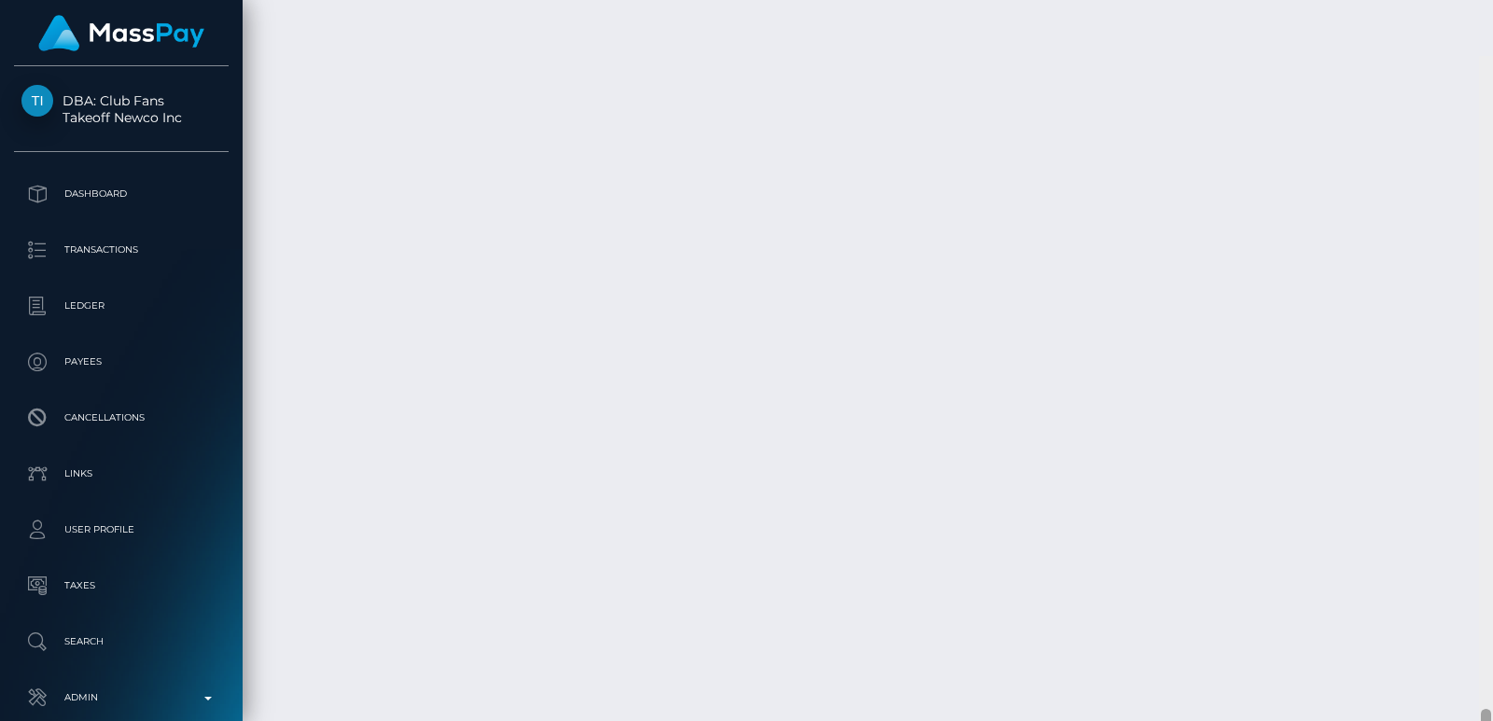
scroll to position [7669, 0]
click at [1487, 43] on div at bounding box center [1486, 360] width 14 height 721
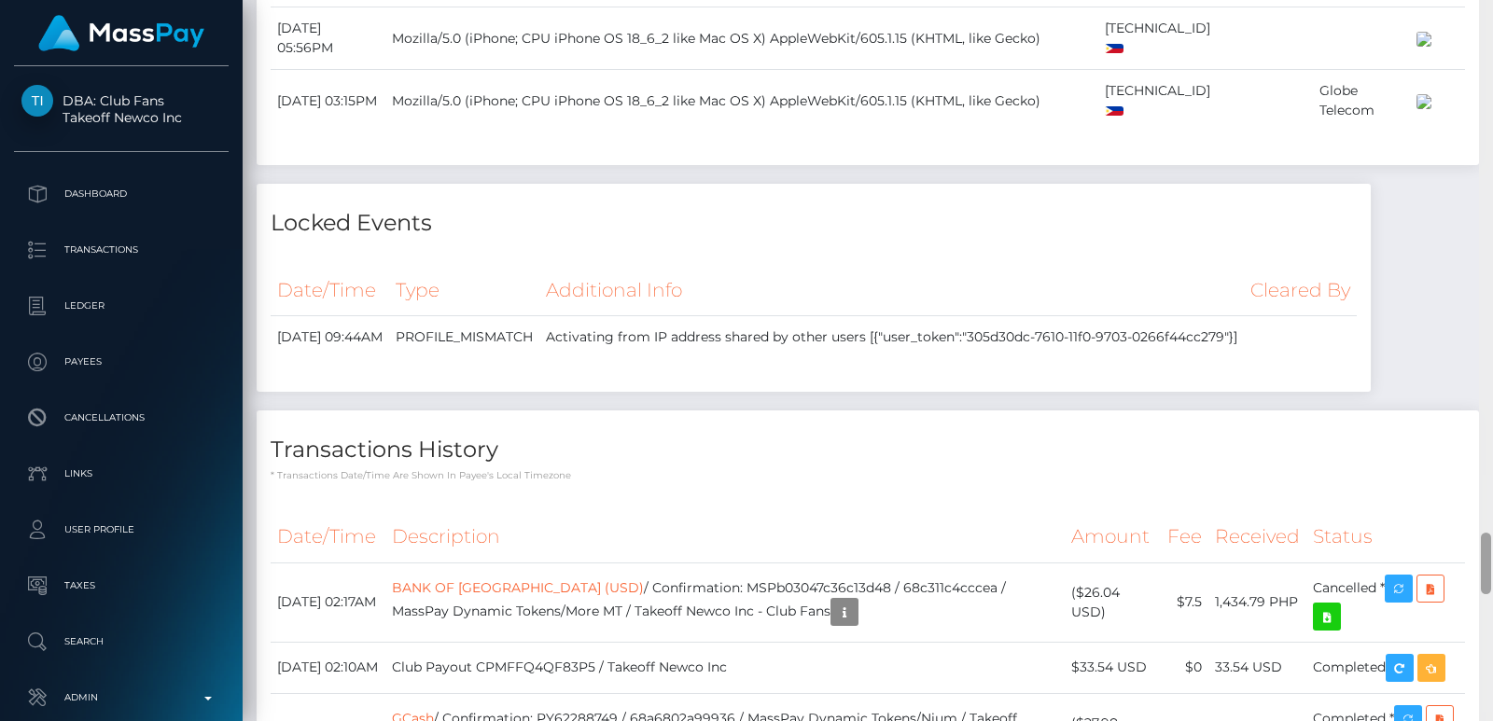
click at [1487, 43] on div at bounding box center [1486, 360] width 14 height 721
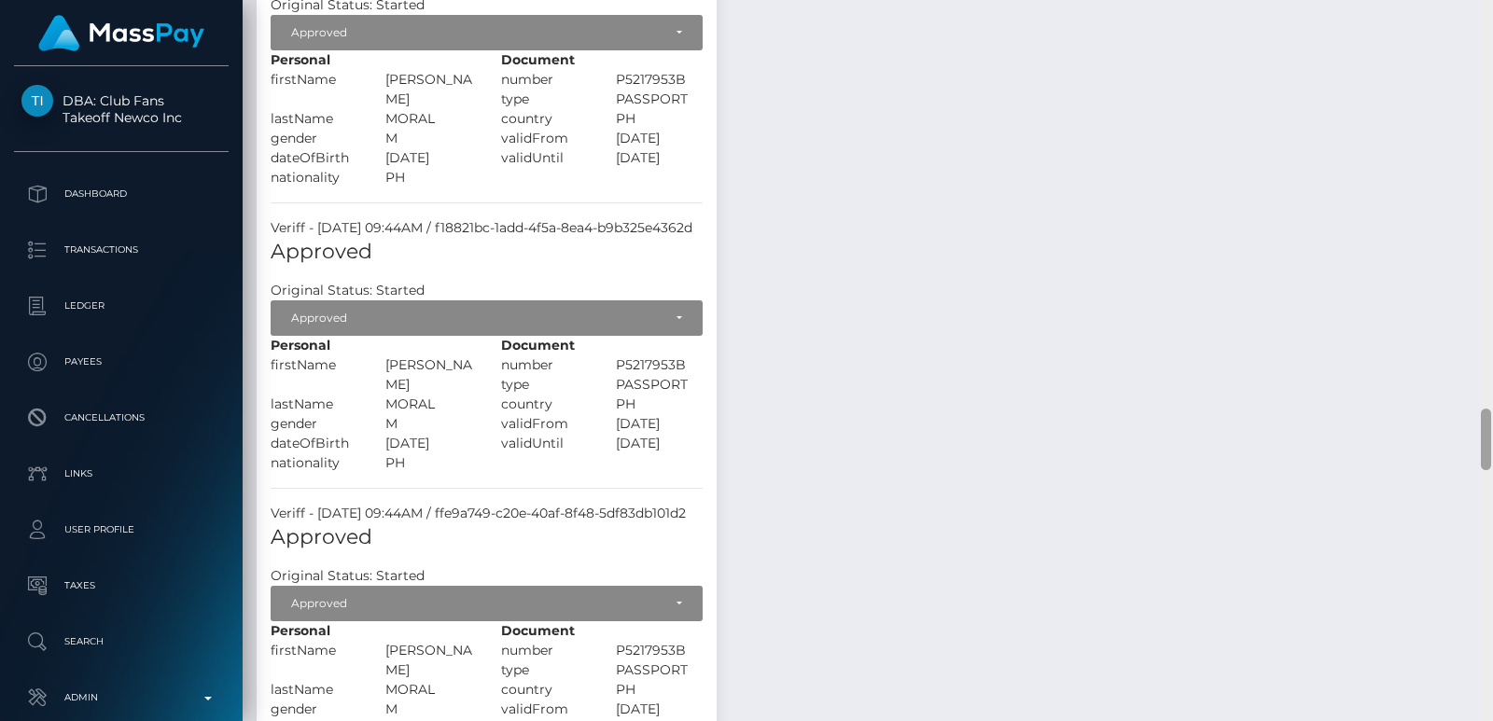
click at [1487, 43] on div at bounding box center [1486, 360] width 14 height 721
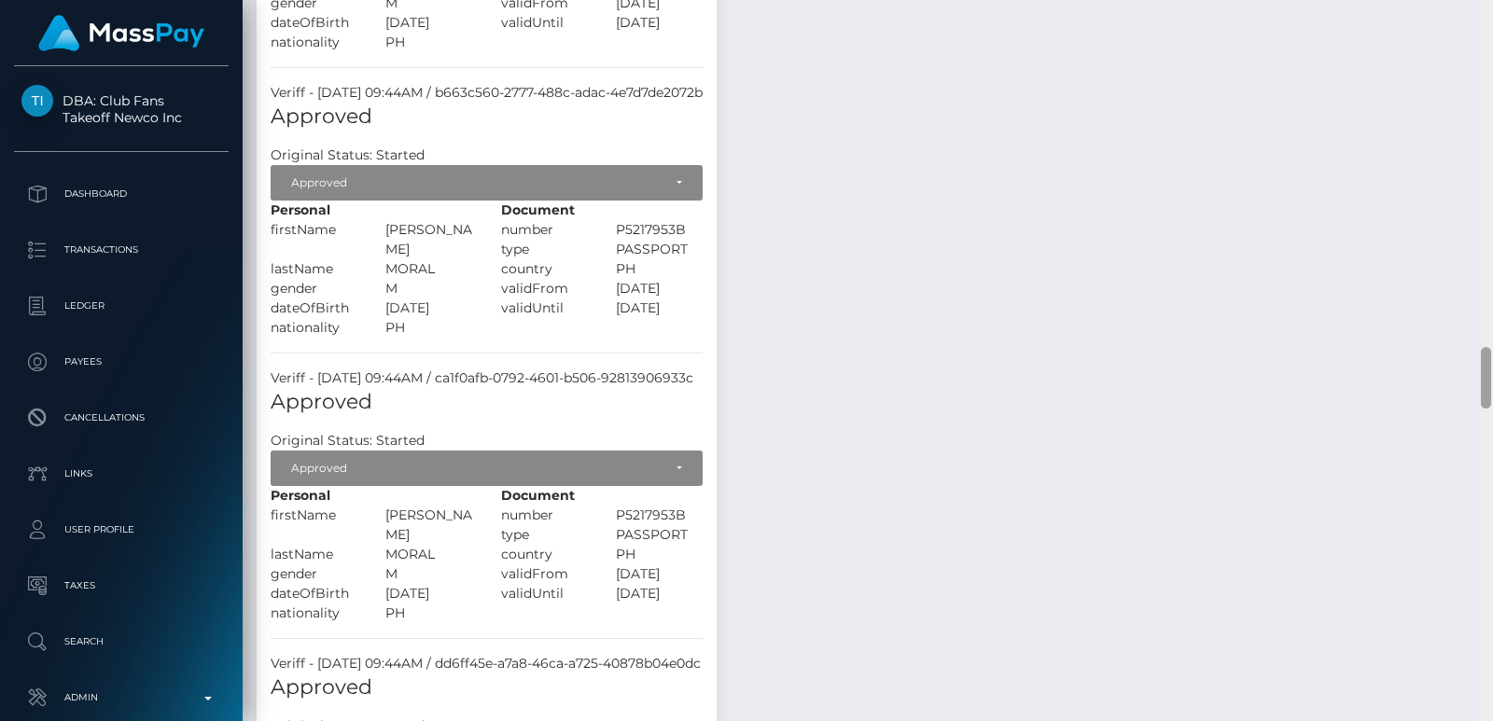
click at [1487, 43] on div at bounding box center [1486, 360] width 14 height 721
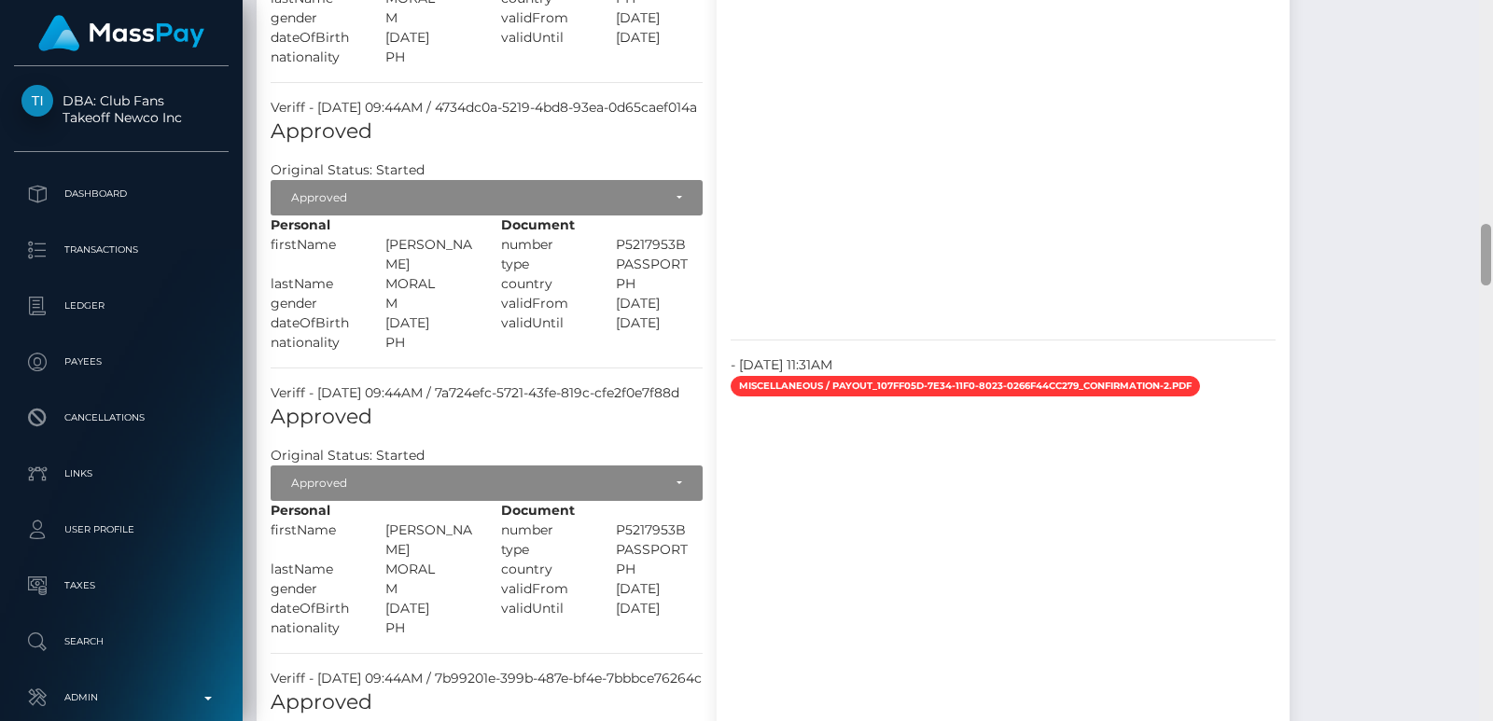
click at [1487, 43] on div at bounding box center [1486, 360] width 14 height 721
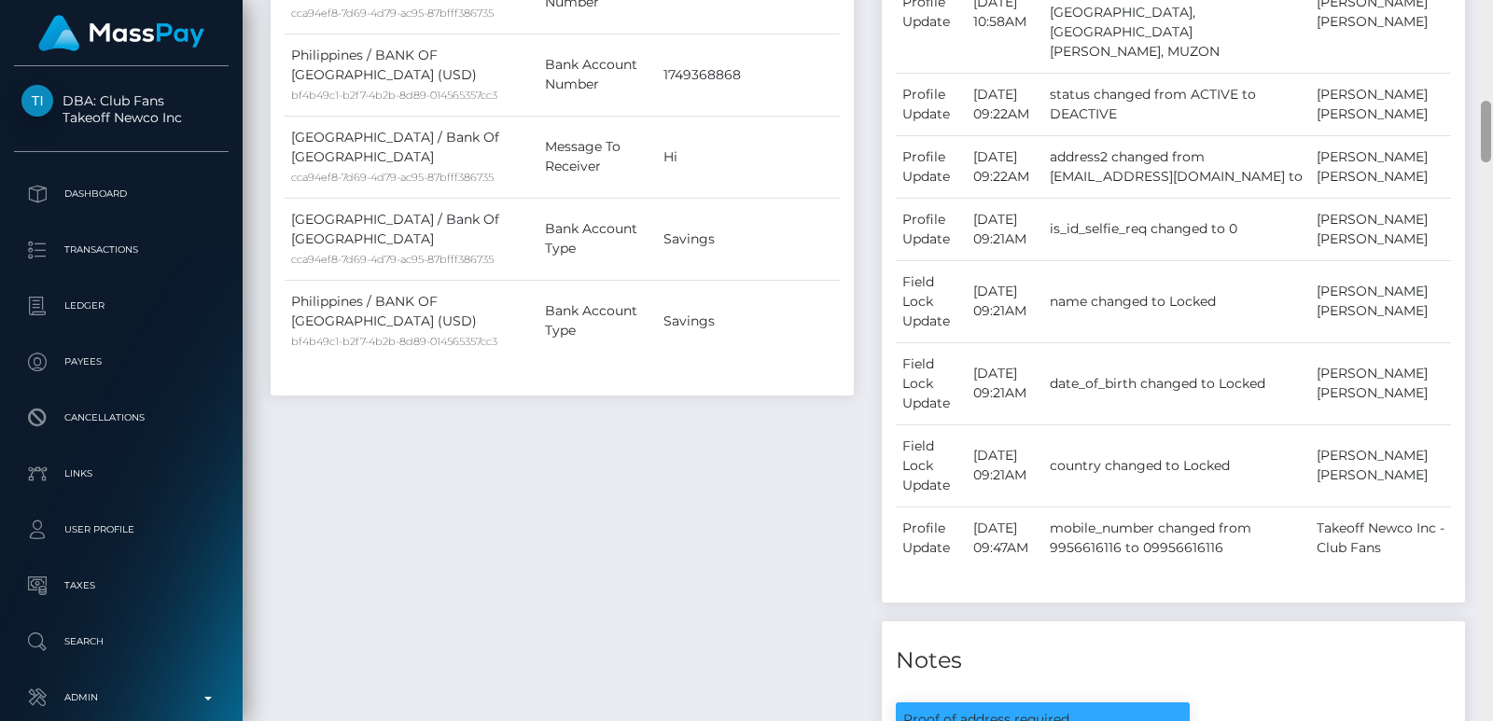
click at [1487, 43] on div at bounding box center [1486, 360] width 14 height 721
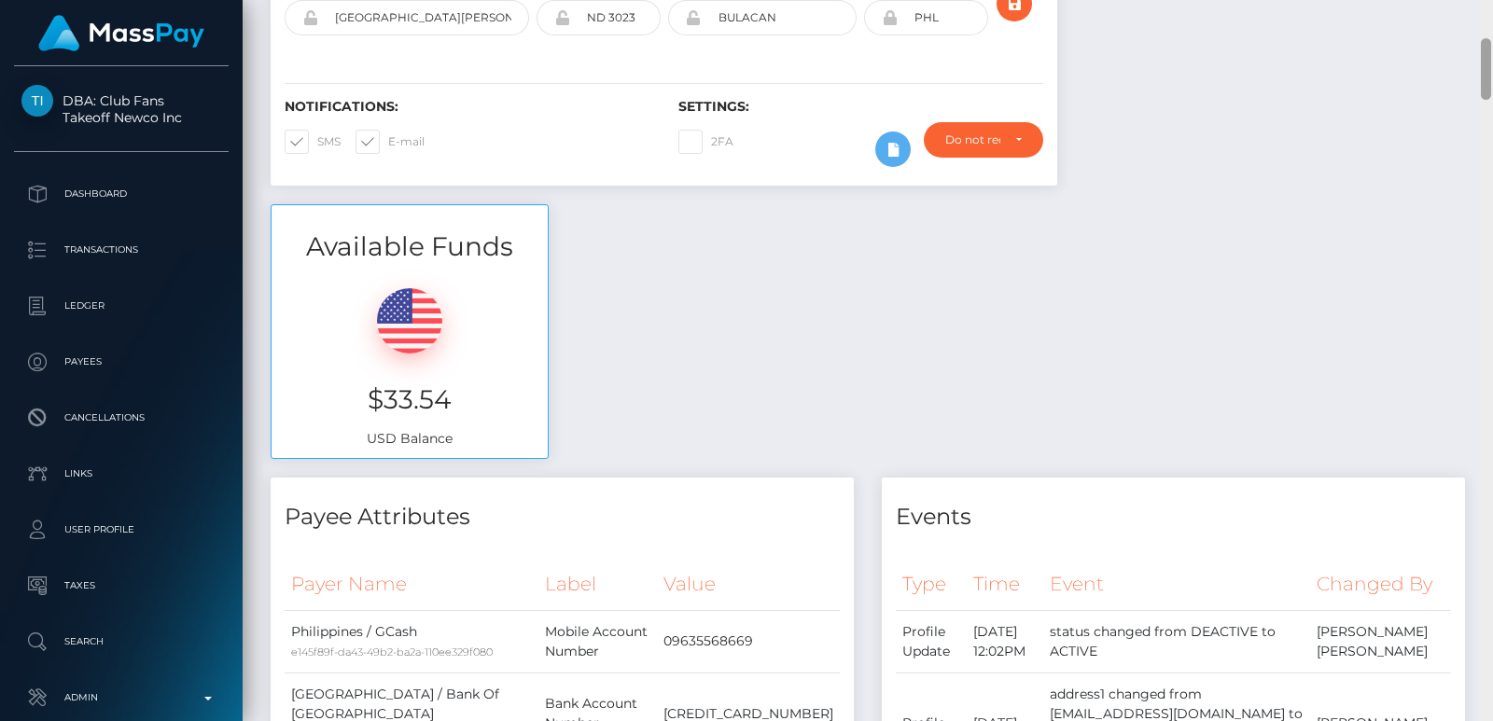
click at [1487, 43] on div at bounding box center [1486, 69] width 10 height 62
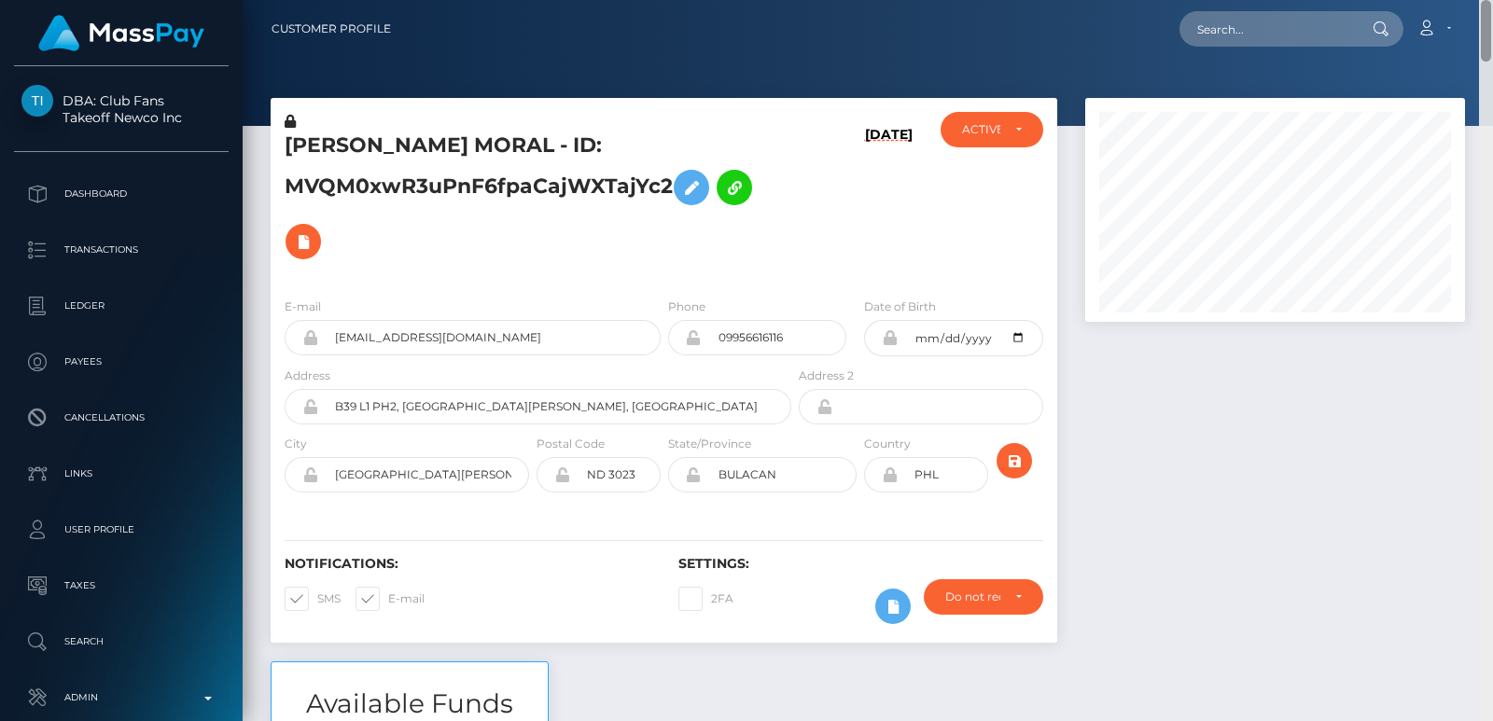
click at [1485, 24] on div "Customer Profile Loading... Loading..." at bounding box center [868, 360] width 1250 height 721
click at [259, 426] on div "[PERSON_NAME] MORAL - ID: MVQM0xwR3uPnF6fpaCajWXTajYc2 [DATE] ACTIVE CLOSED ACT…" at bounding box center [664, 379] width 814 height 563
